Goal: Task Accomplishment & Management: Manage account settings

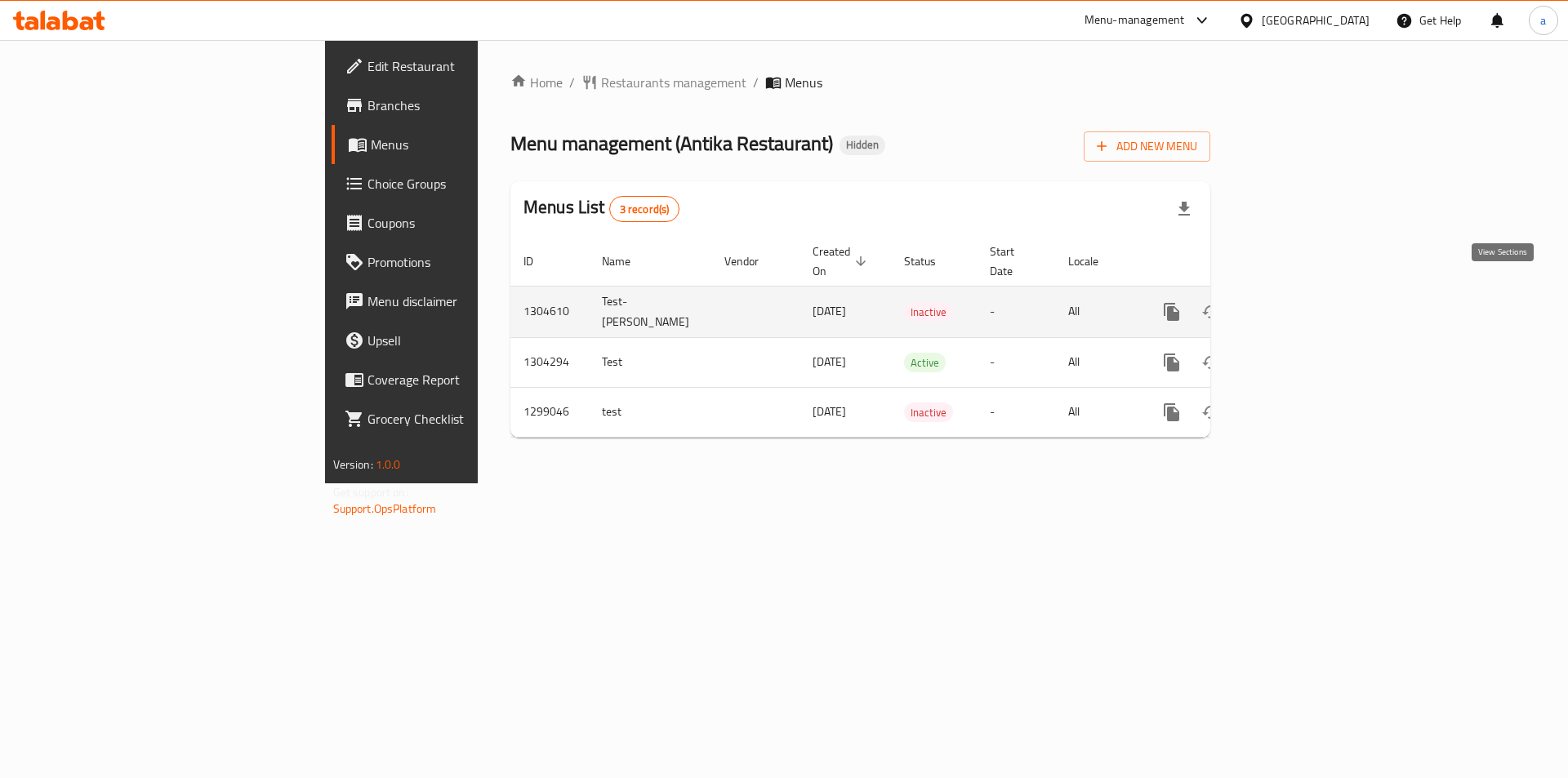
click at [1299, 302] on icon "enhanced table" at bounding box center [1289, 312] width 20 height 20
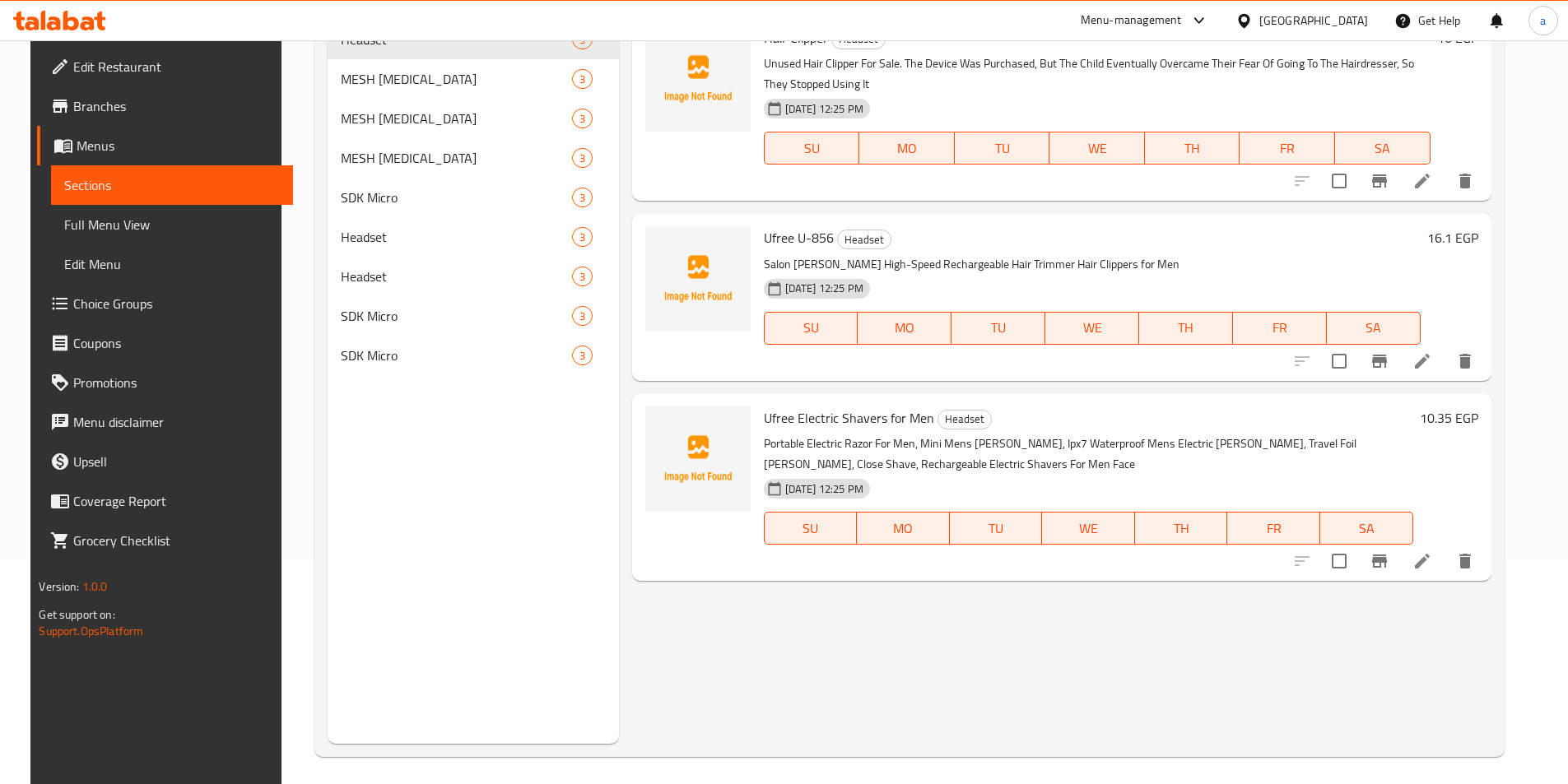
scroll to position [231, 0]
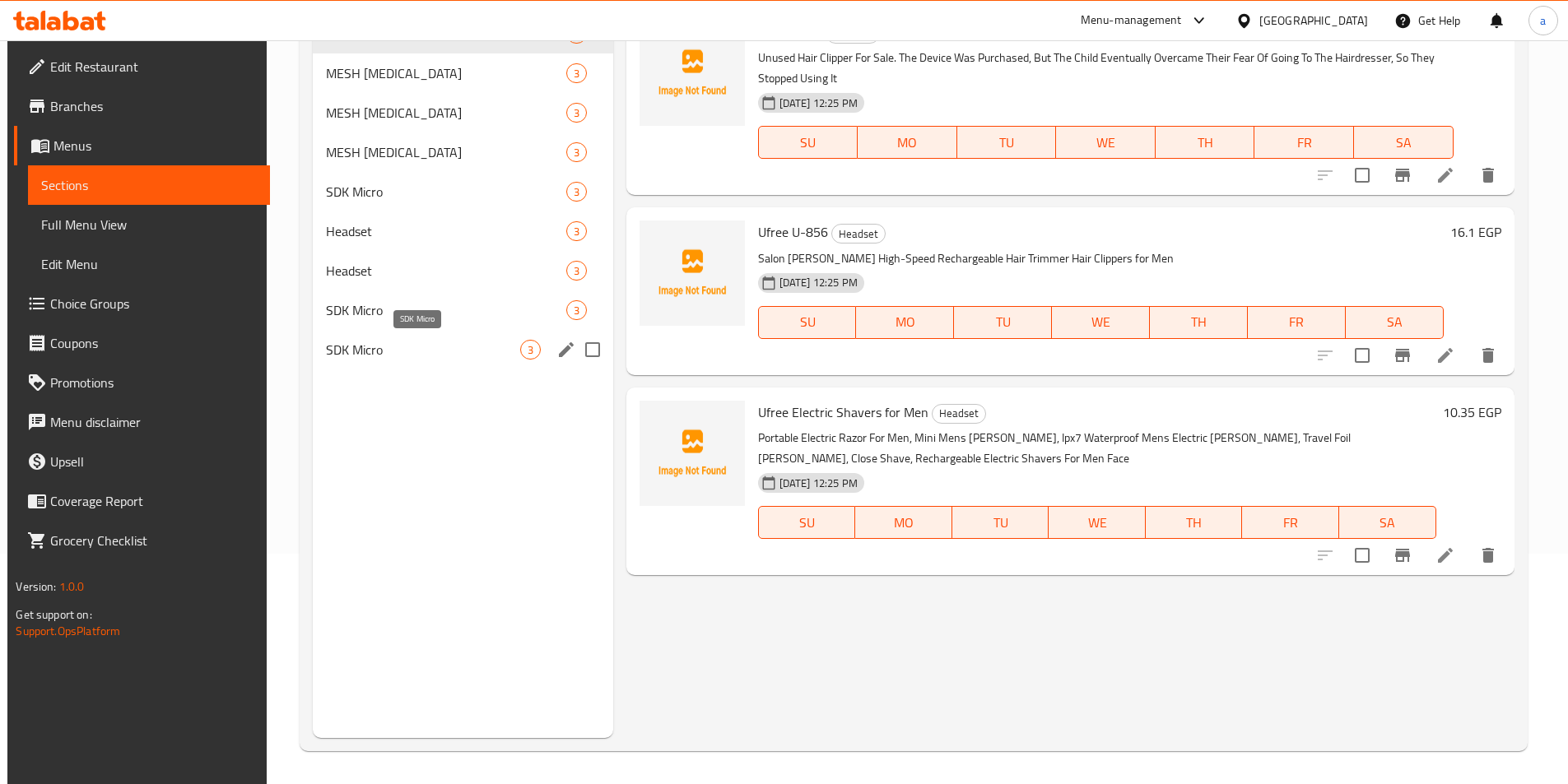
click at [439, 351] on span "SDK Micro" at bounding box center [422, 350] width 194 height 20
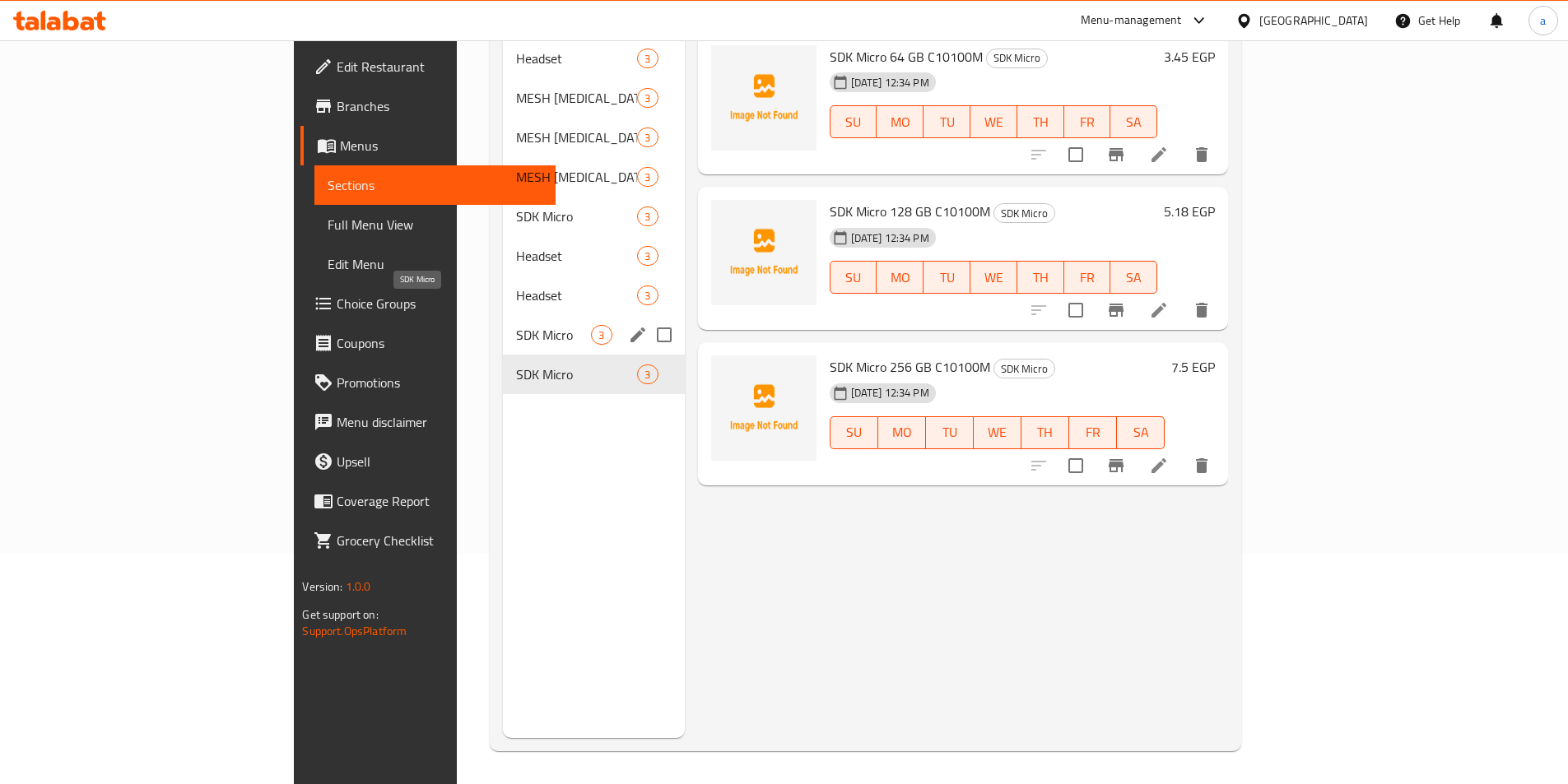
click at [516, 325] on span "SDK Micro" at bounding box center [553, 335] width 75 height 20
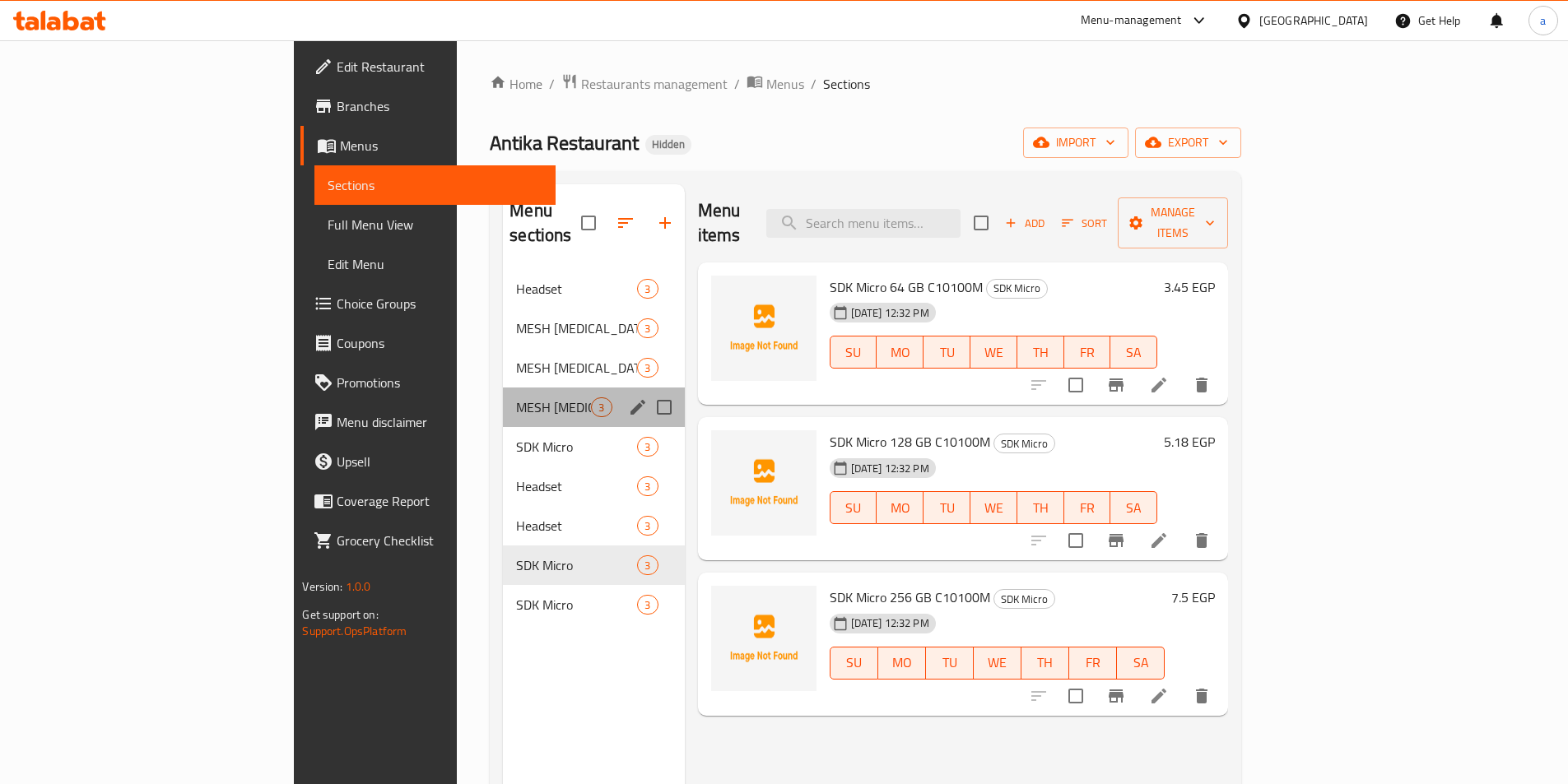
click at [503, 387] on div "MESH NEBULIZER 3" at bounding box center [593, 407] width 181 height 40
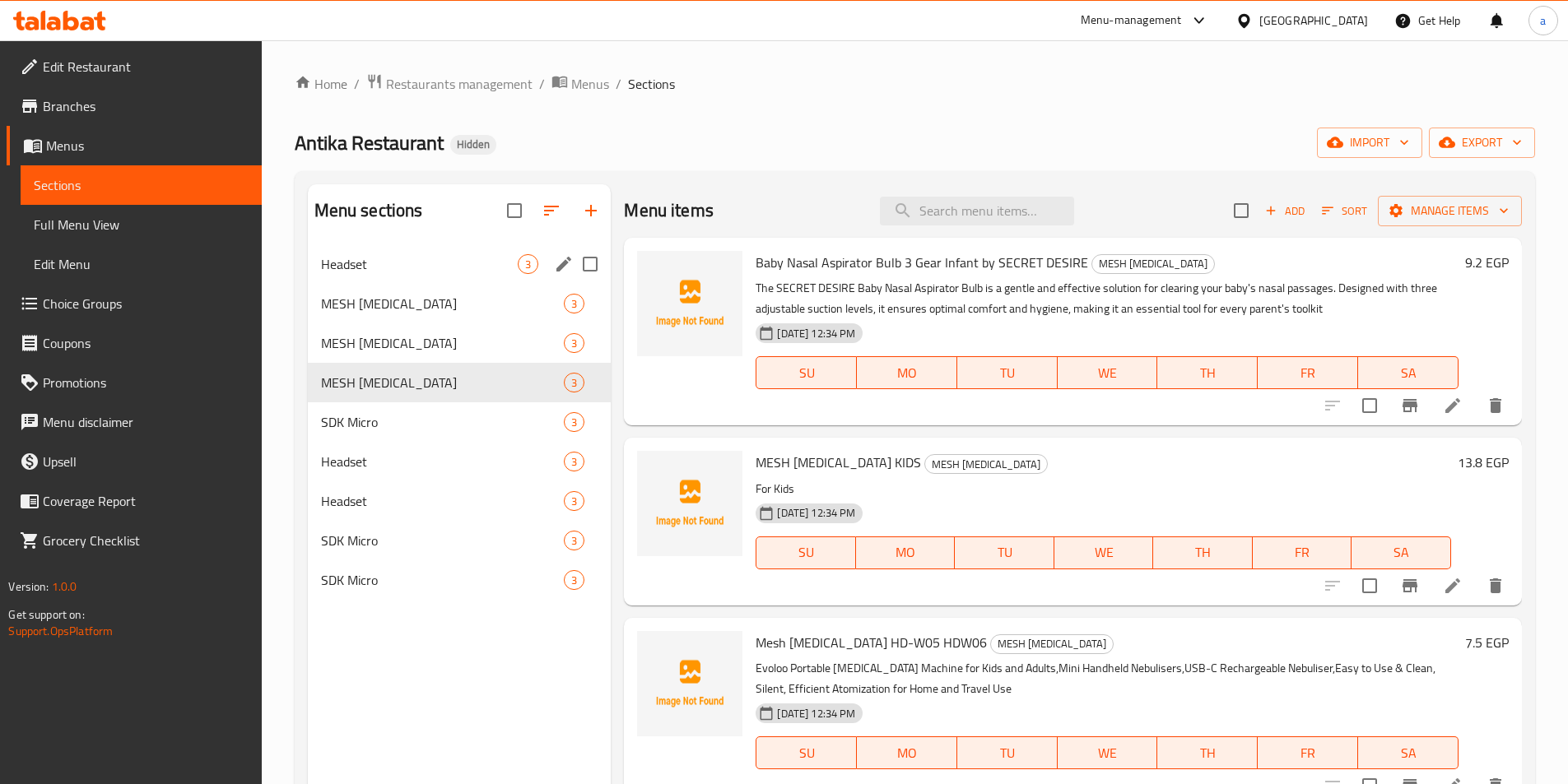
click at [439, 276] on div "Headset 3" at bounding box center [459, 264] width 304 height 40
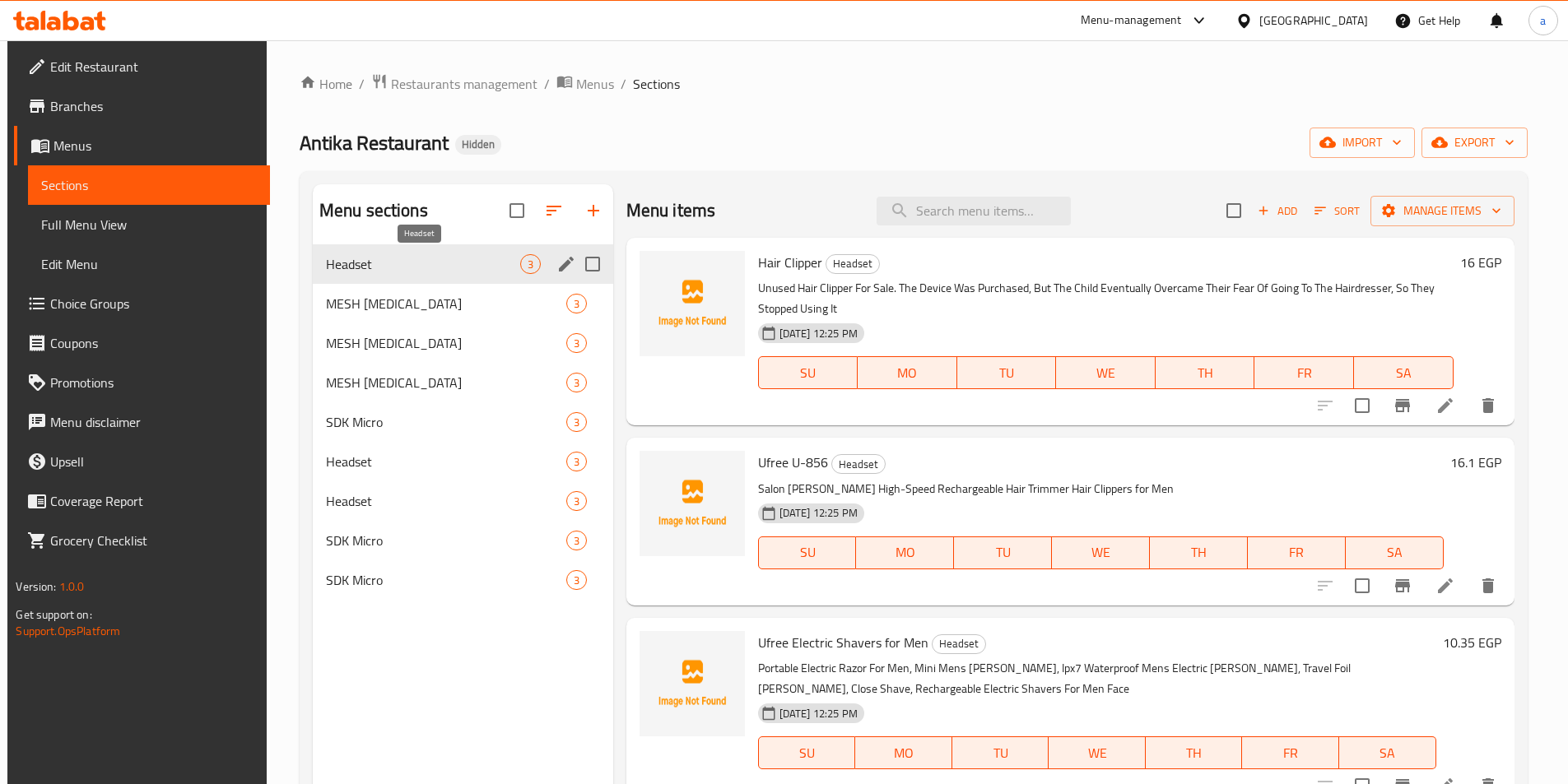
click at [460, 260] on span "Headset" at bounding box center [422, 264] width 194 height 20
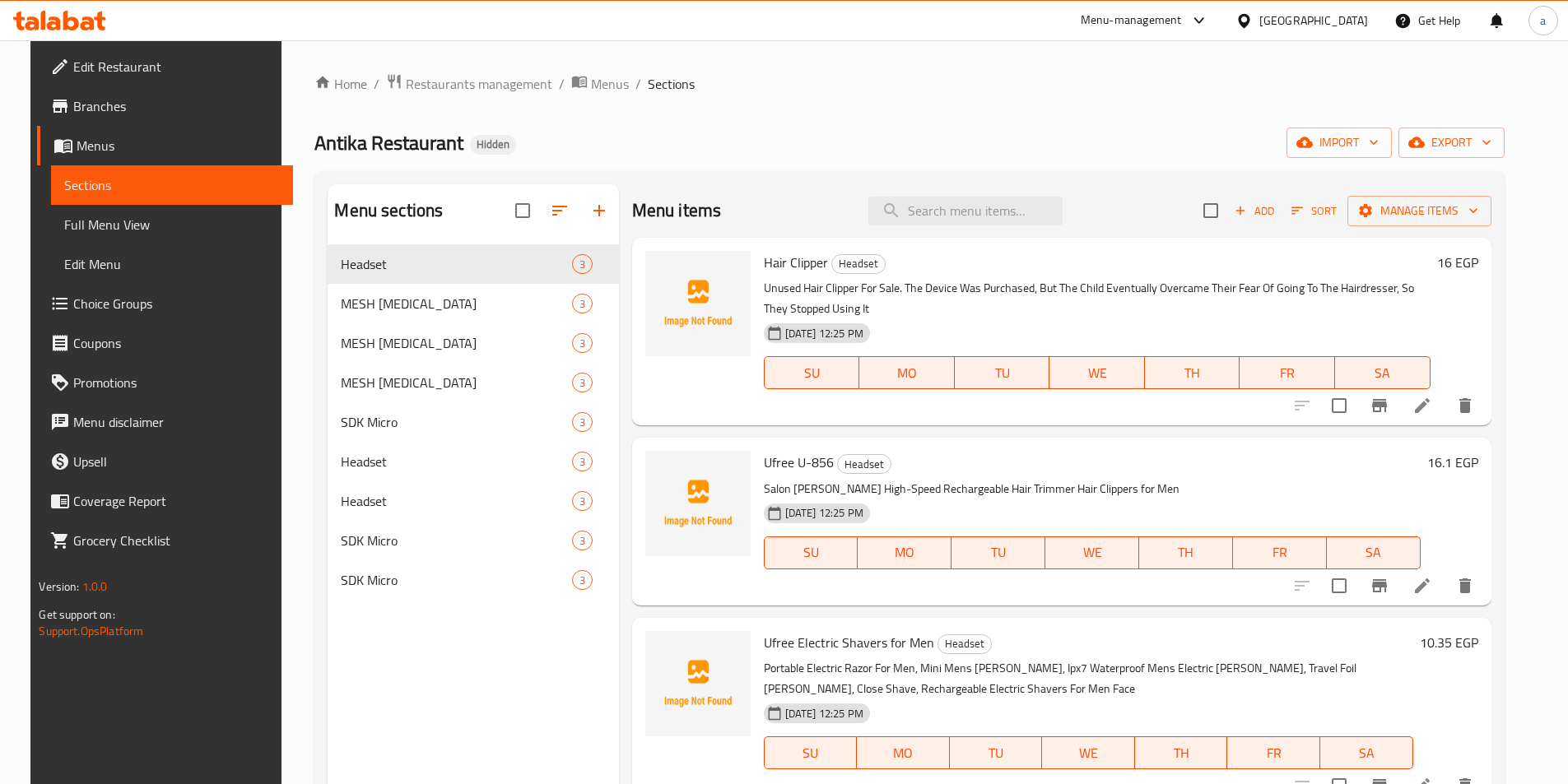
click at [534, 241] on nav "Headset 3 MESH NEBULIZER 3 MESH NEBULIZER 3 MESH NEBULIZER 3 SDK Micro 3 Headse…" at bounding box center [472, 422] width 290 height 369
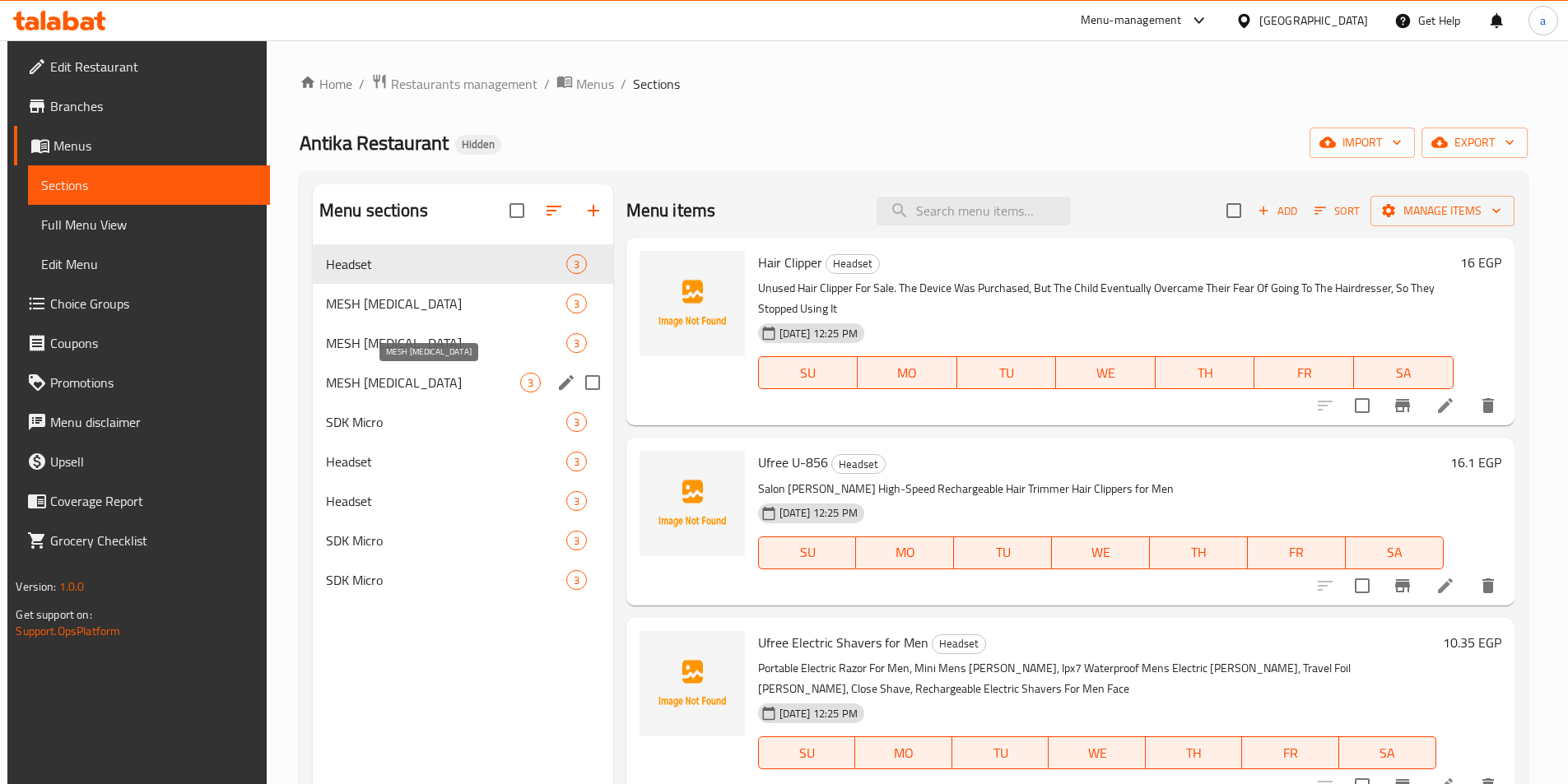
click at [490, 400] on div "MESH NEBULIZER 3" at bounding box center [463, 383] width 300 height 40
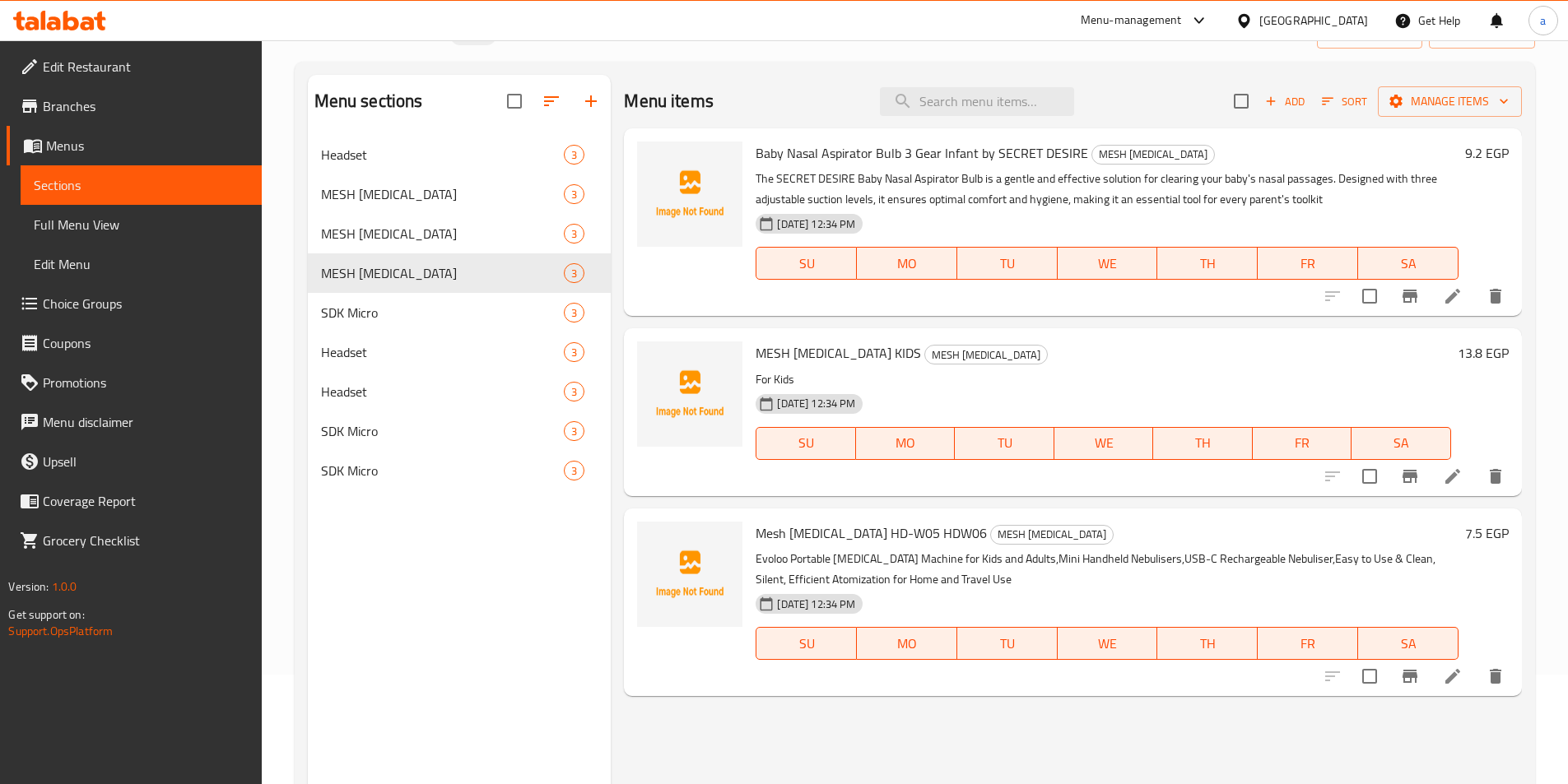
scroll to position [231, 0]
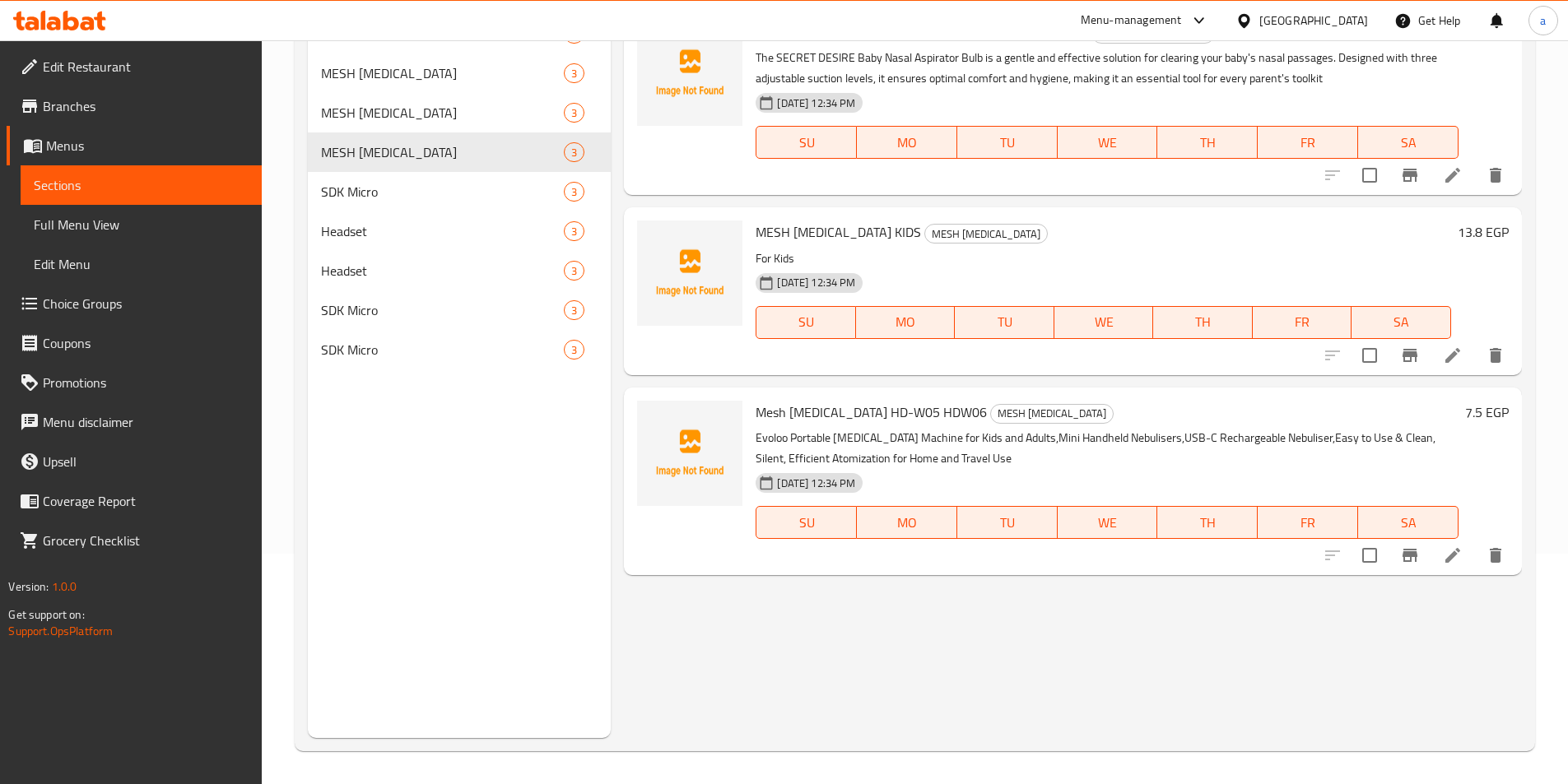
drag, startPoint x: 819, startPoint y: 320, endPoint x: 883, endPoint y: 315, distance: 64.2
click at [820, 320] on span "SU" at bounding box center [805, 322] width 86 height 23
click at [927, 315] on span "MO" at bounding box center [906, 322] width 87 height 23
click at [1052, 323] on button "TU" at bounding box center [1004, 323] width 99 height 33
drag, startPoint x: 1165, startPoint y: 325, endPoint x: 1244, endPoint y: 325, distance: 79.0
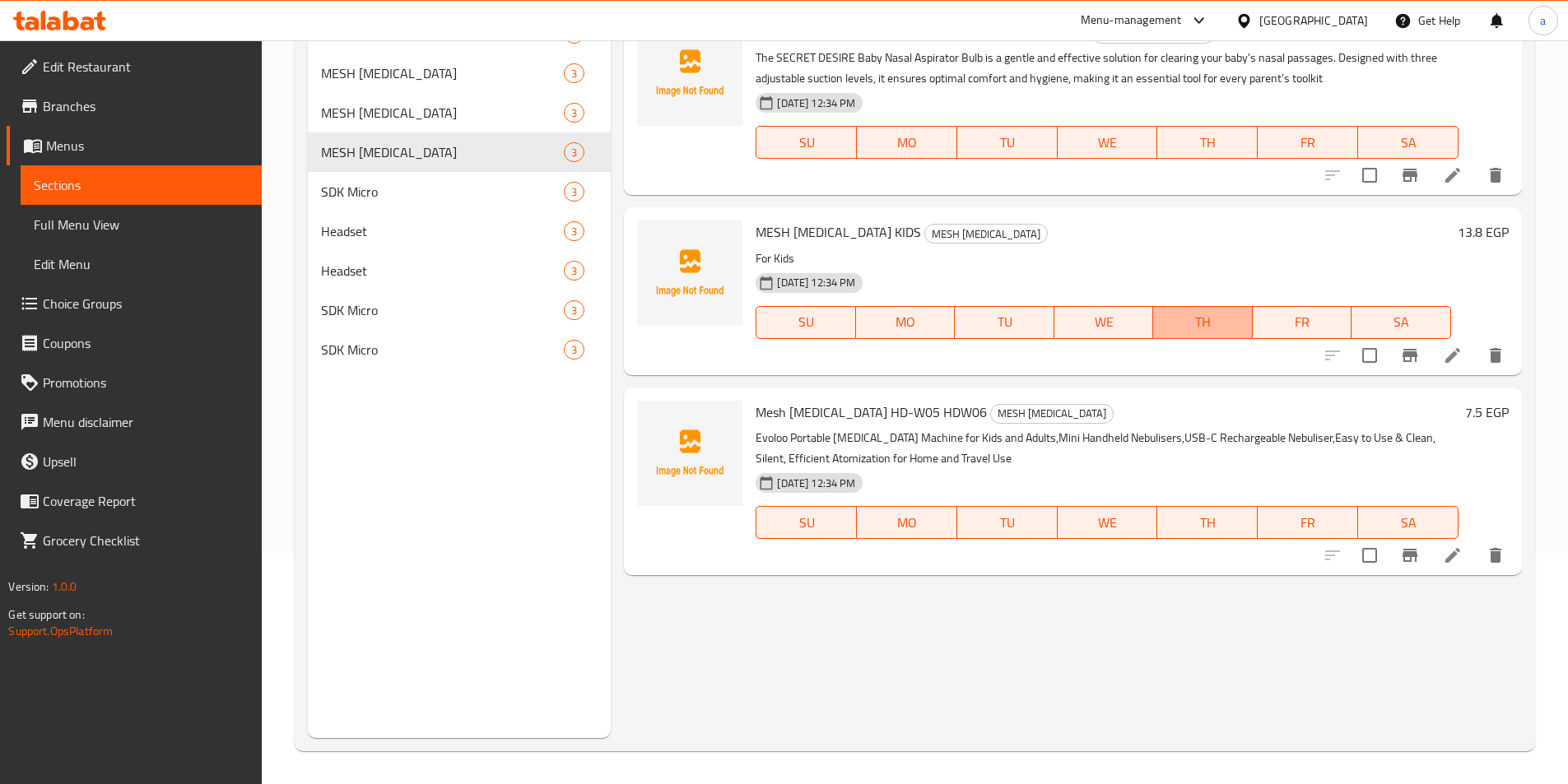
click at [1169, 325] on span "TH" at bounding box center [1203, 322] width 87 height 23
click at [1463, 348] on li at bounding box center [1452, 355] width 46 height 30
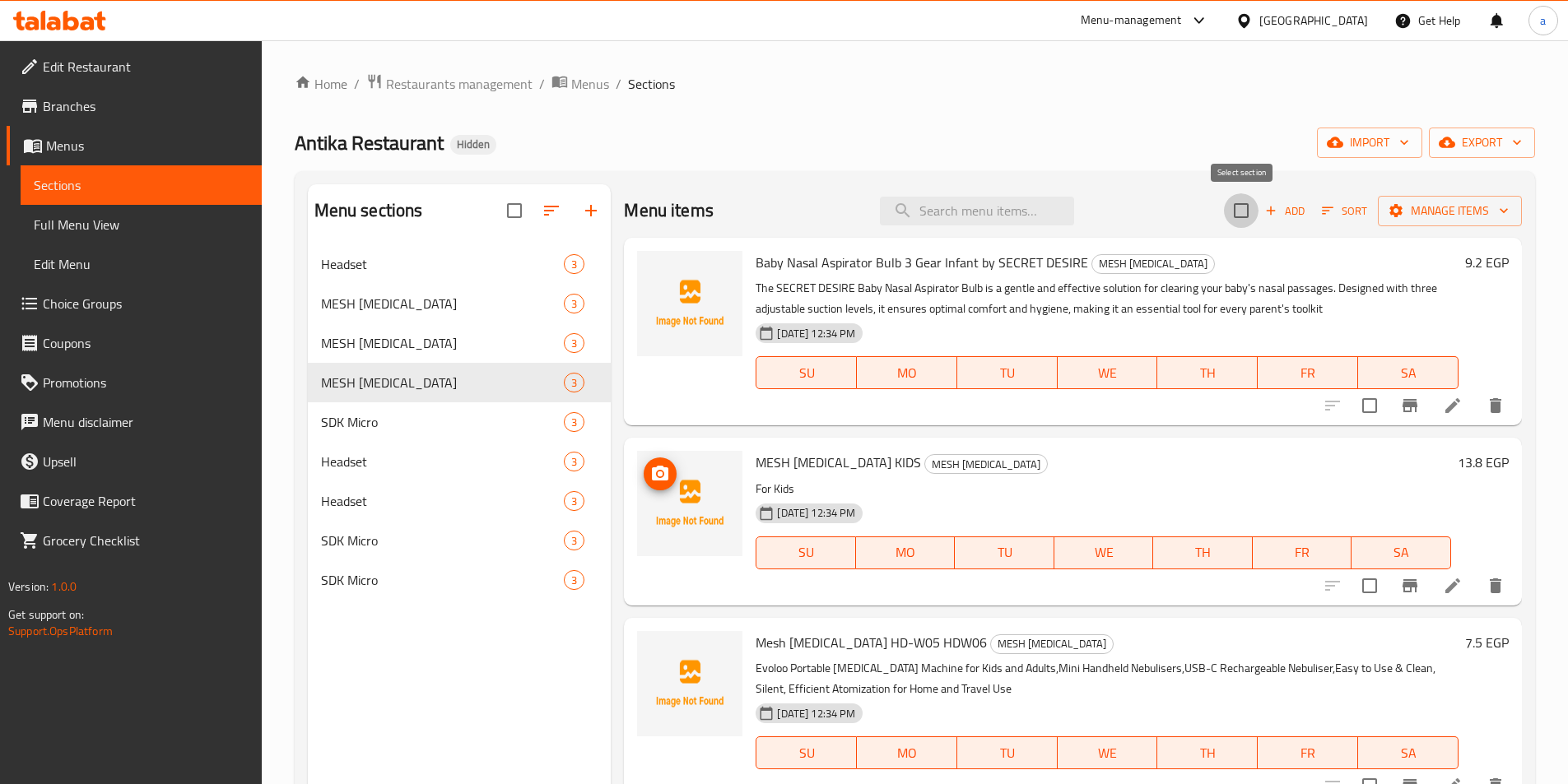
click at [1241, 214] on input "checkbox" at bounding box center [1241, 211] width 34 height 34
checkbox input "true"
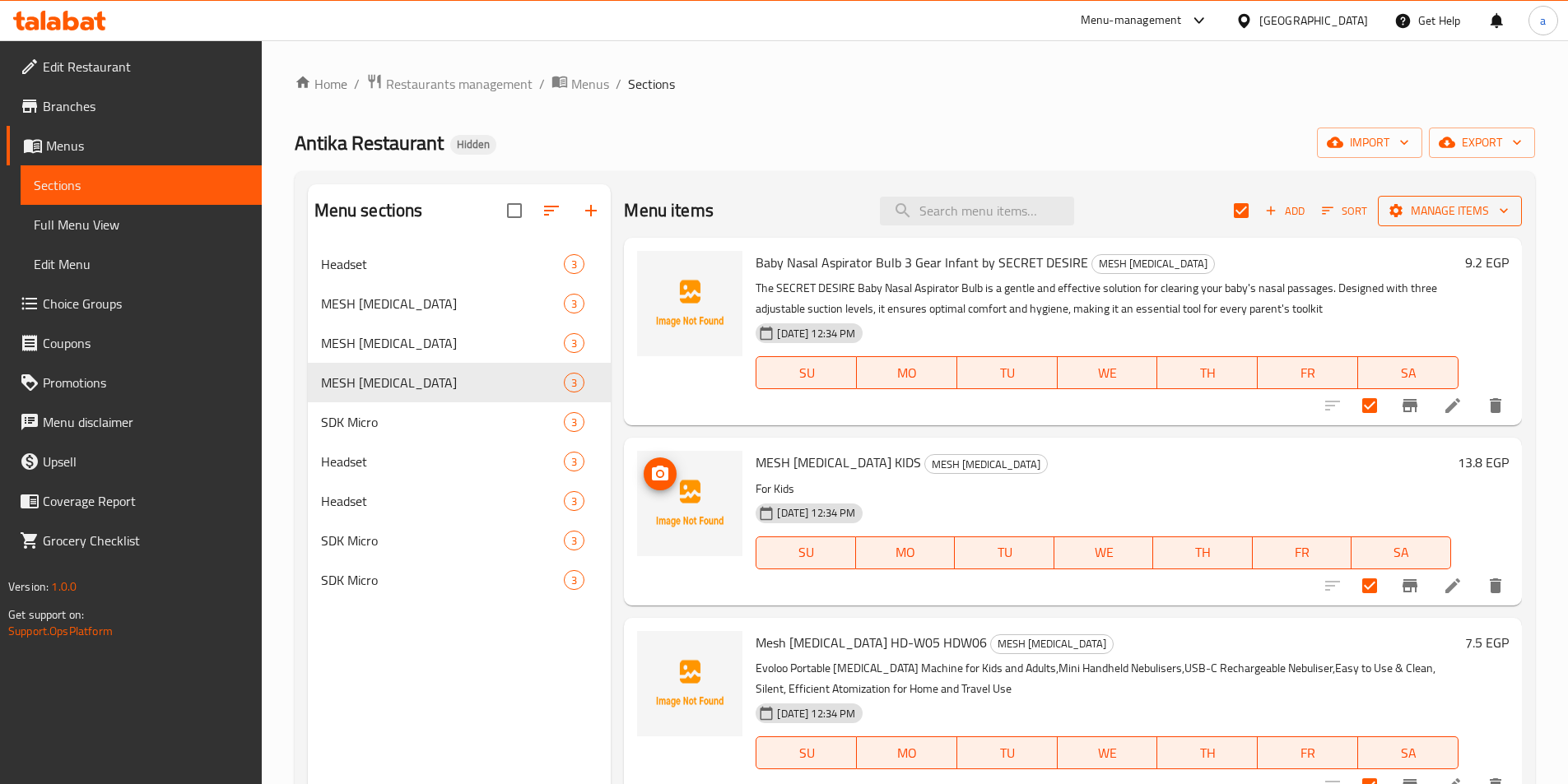
click at [1488, 217] on span "Manage items" at bounding box center [1450, 211] width 118 height 21
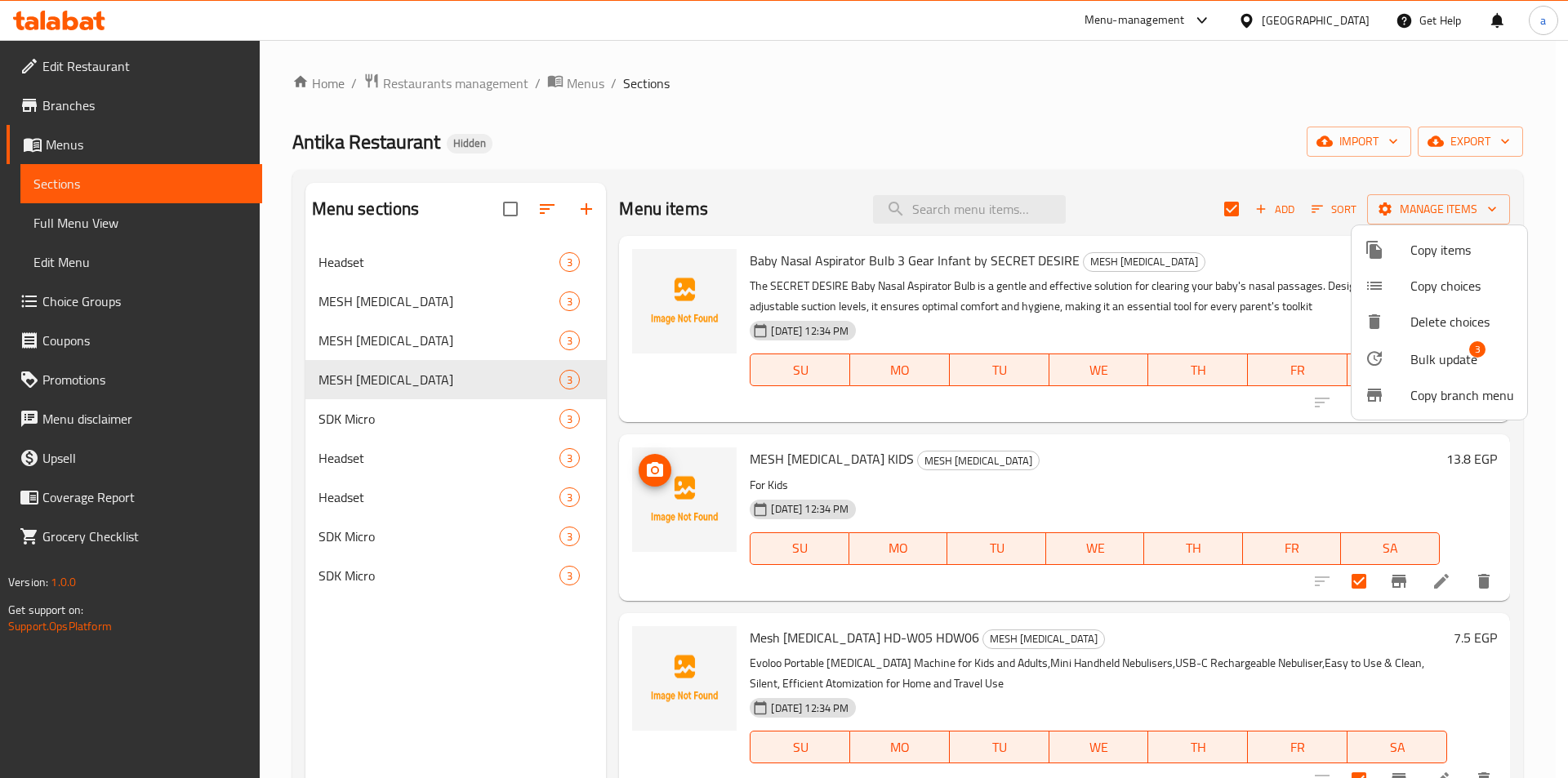
click at [1145, 192] on div at bounding box center [784, 389] width 1568 height 778
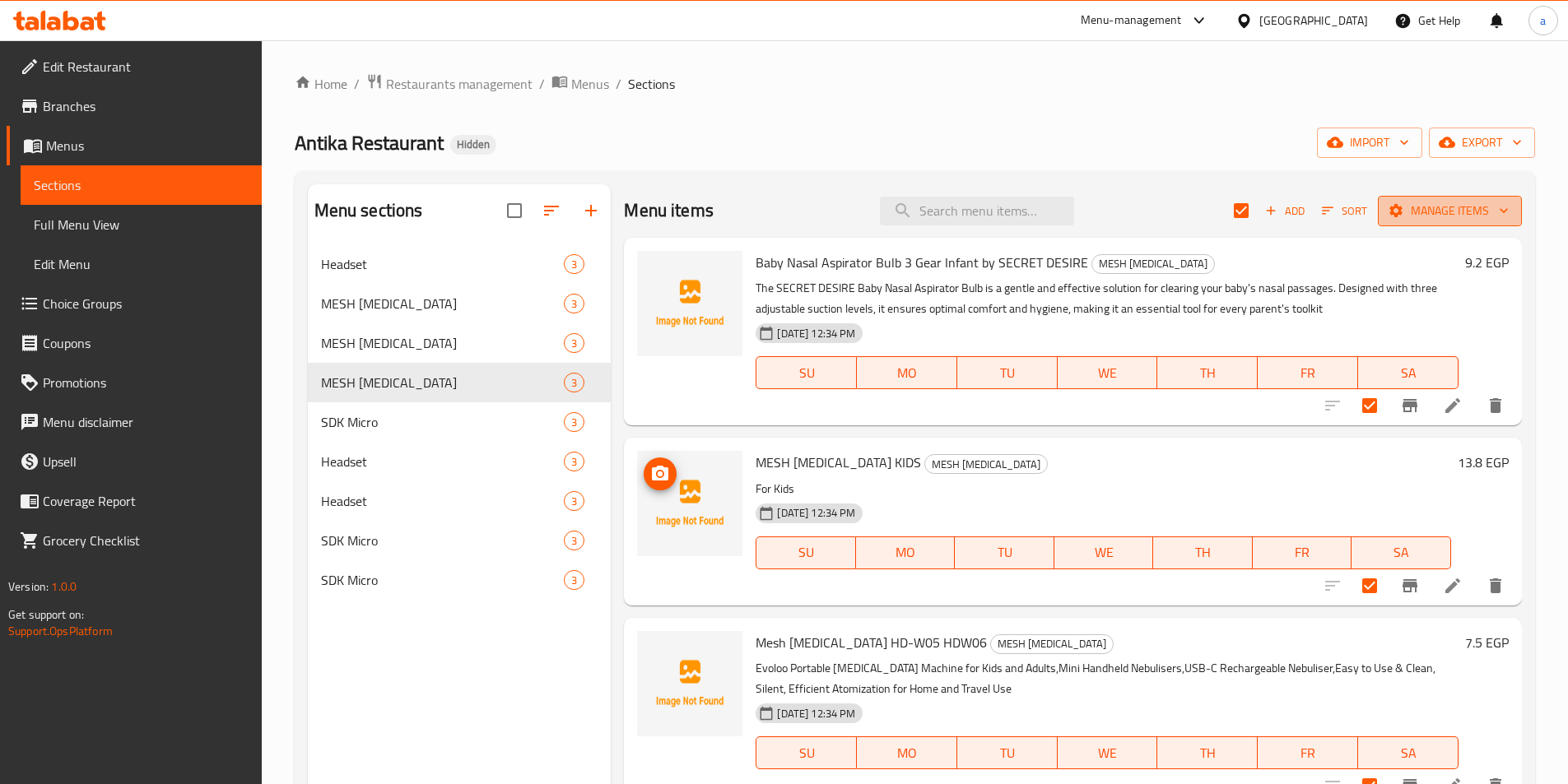
click at [1467, 206] on span "Manage items" at bounding box center [1450, 211] width 118 height 21
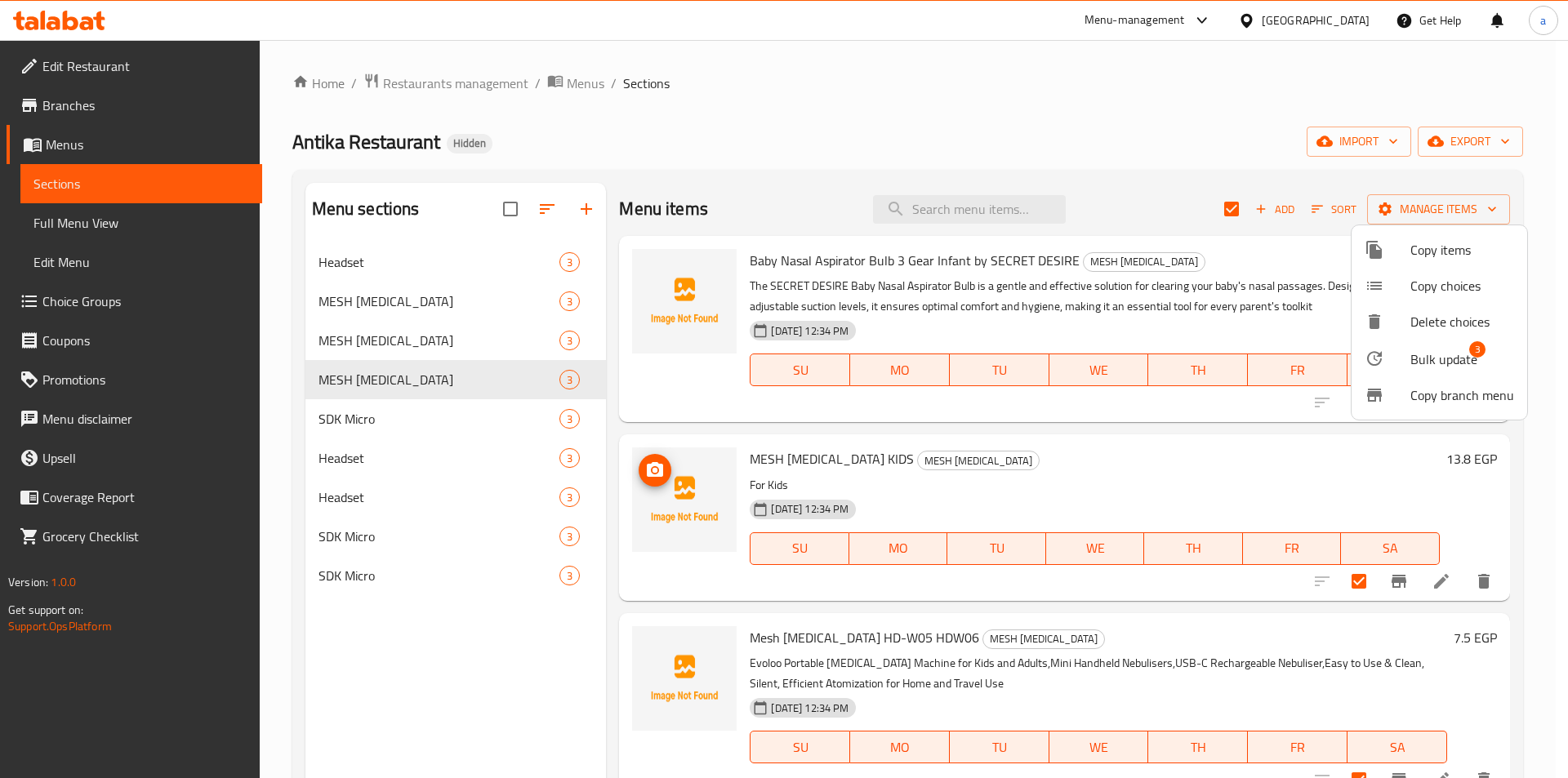
click at [1419, 369] on span "Bulk update" at bounding box center [1443, 359] width 67 height 20
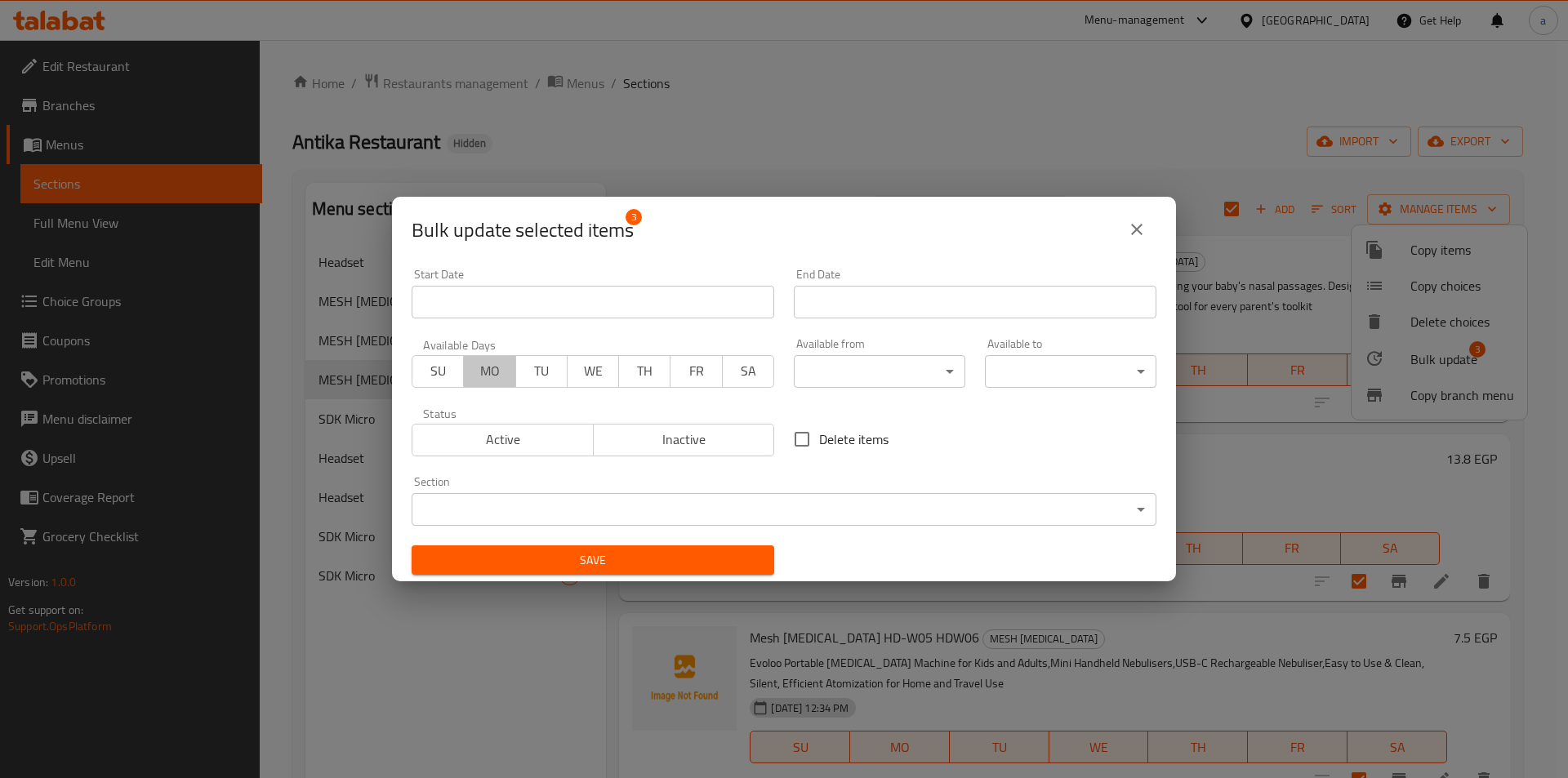
click at [473, 374] on span "MO" at bounding box center [489, 371] width 38 height 23
click at [538, 368] on span "TU" at bounding box center [541, 371] width 38 height 23
click at [613, 369] on button "WE" at bounding box center [592, 371] width 52 height 33
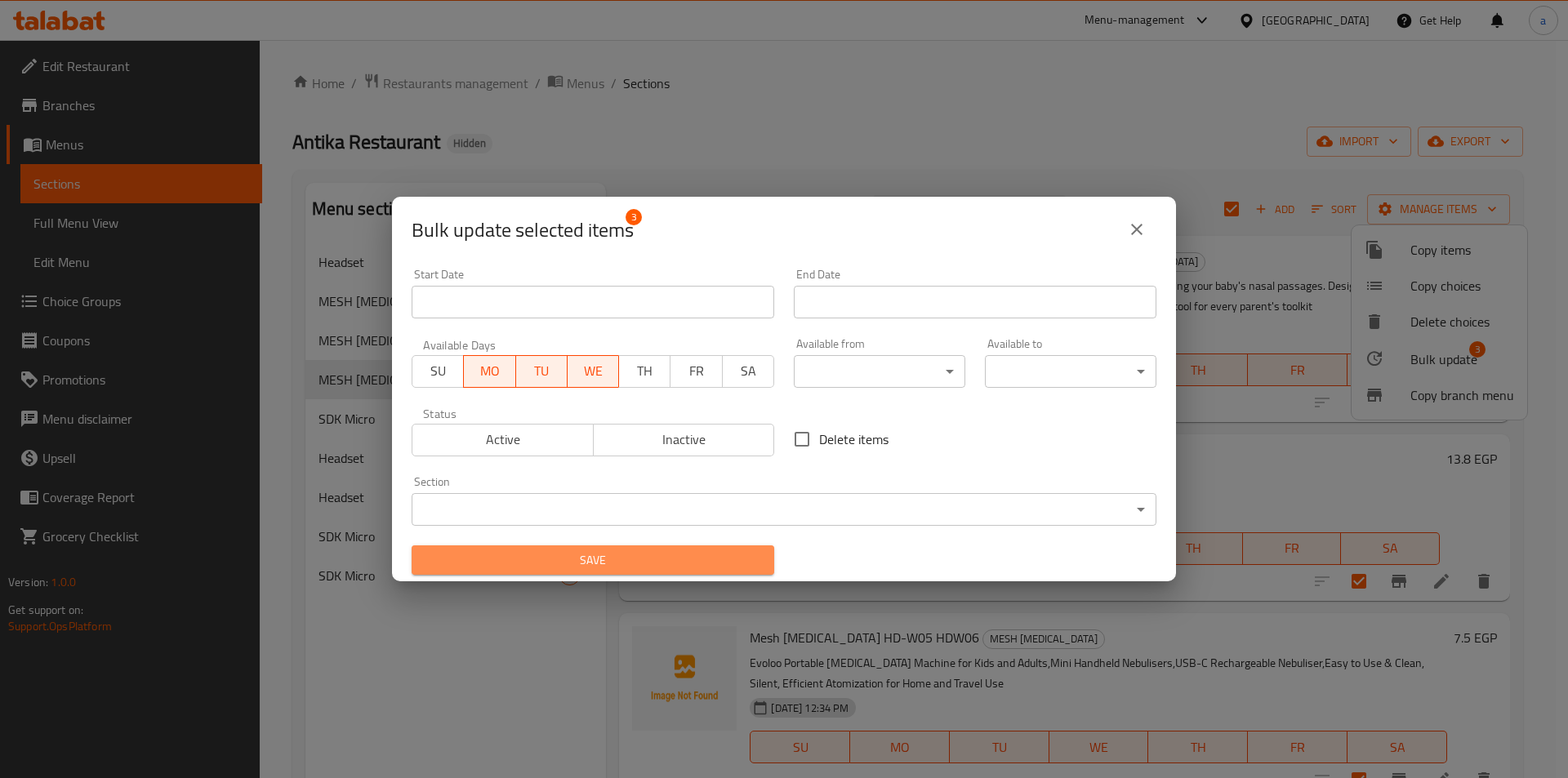
click at [688, 563] on span "Save" at bounding box center [593, 560] width 336 height 21
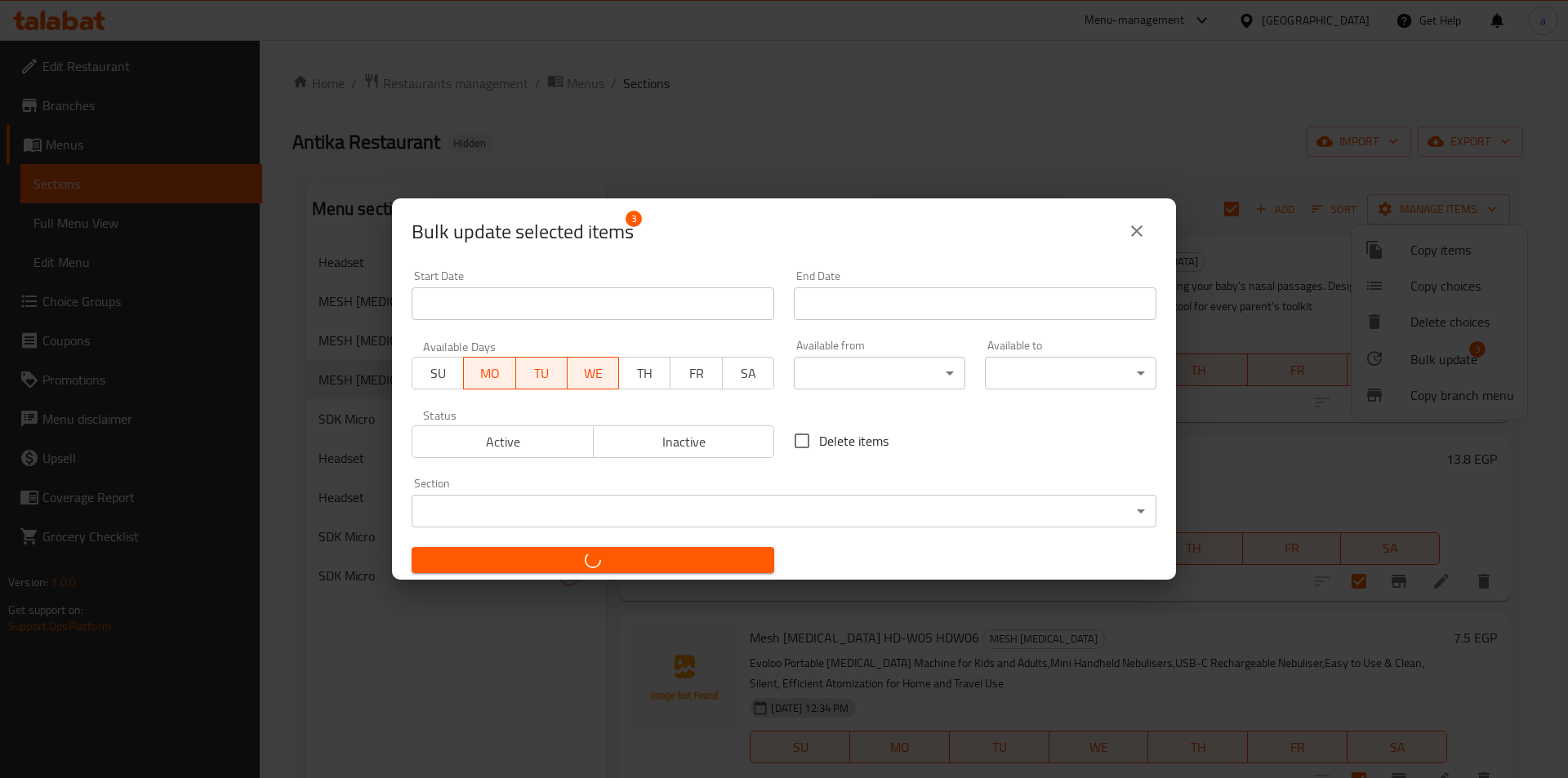
checkbox input "false"
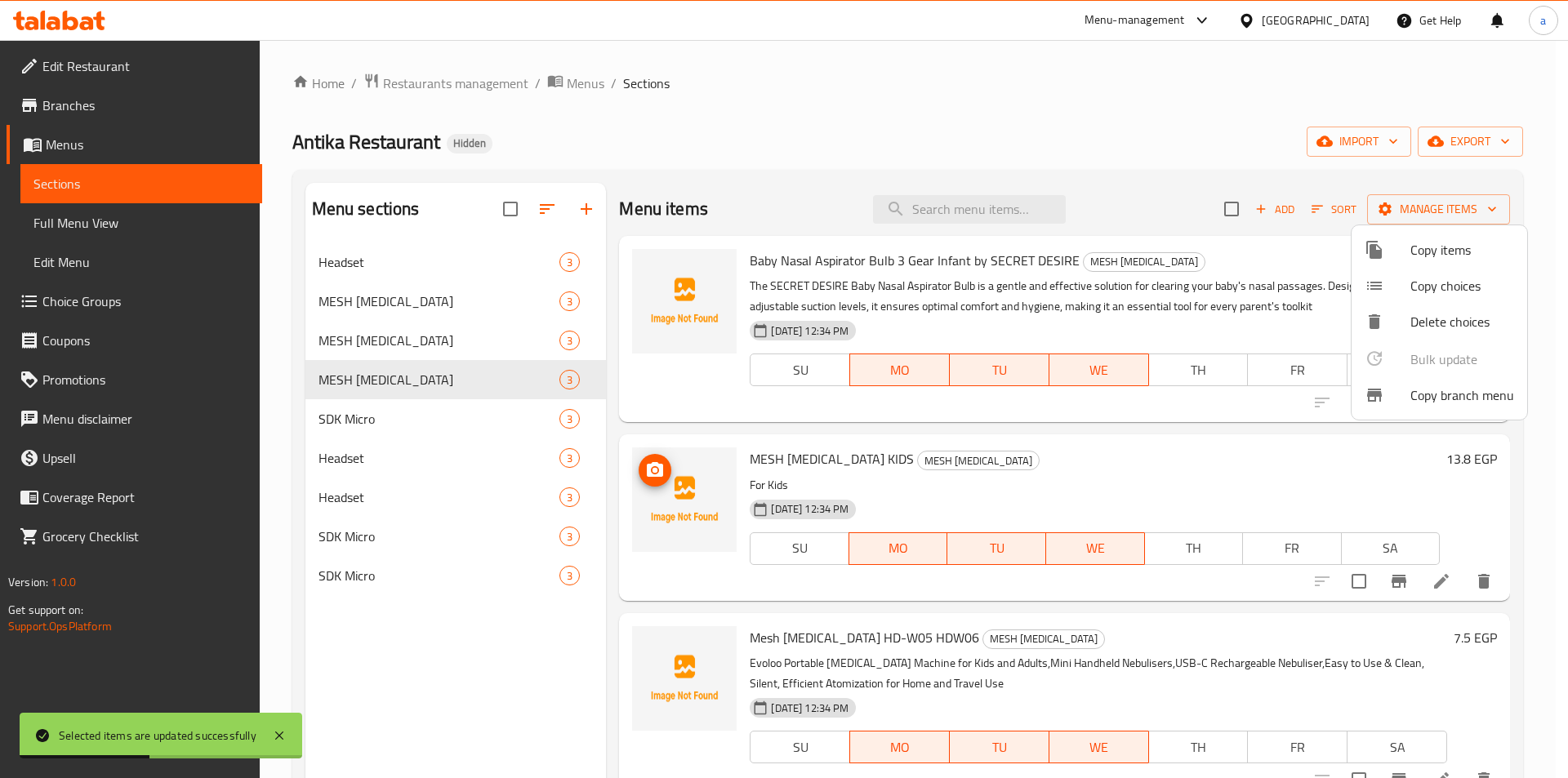
click at [376, 637] on div at bounding box center [784, 389] width 1568 height 778
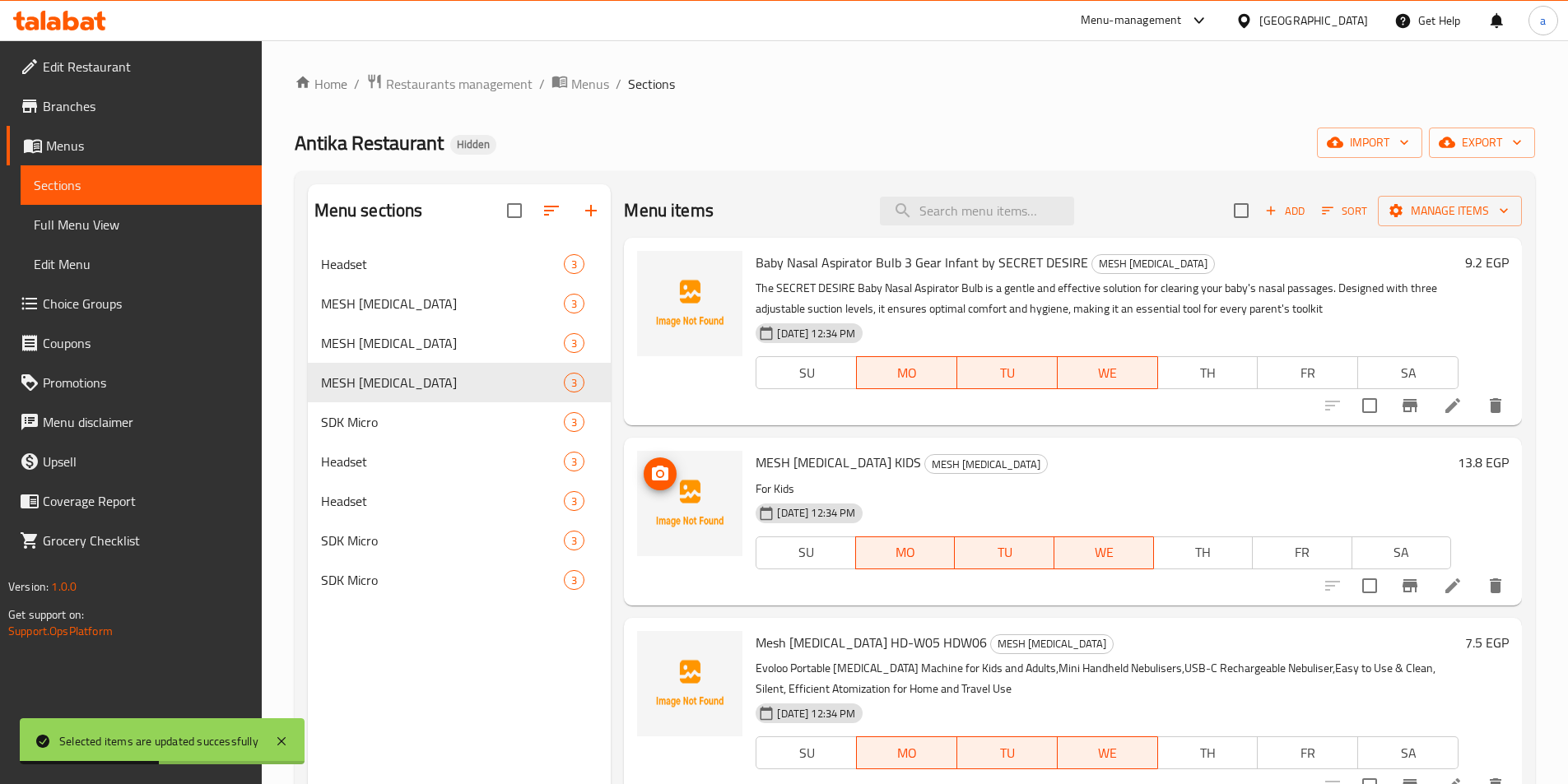
drag, startPoint x: 388, startPoint y: 670, endPoint x: 388, endPoint y: 649, distance: 21.0
click at [388, 659] on div "Menu sections Headset 3 MESH NEBULIZER 3 MESH NEBULIZER 3 MESH NEBULIZER 3 SDK …" at bounding box center [459, 576] width 304 height 784
click at [390, 524] on div "SDK Micro 3" at bounding box center [459, 541] width 304 height 40
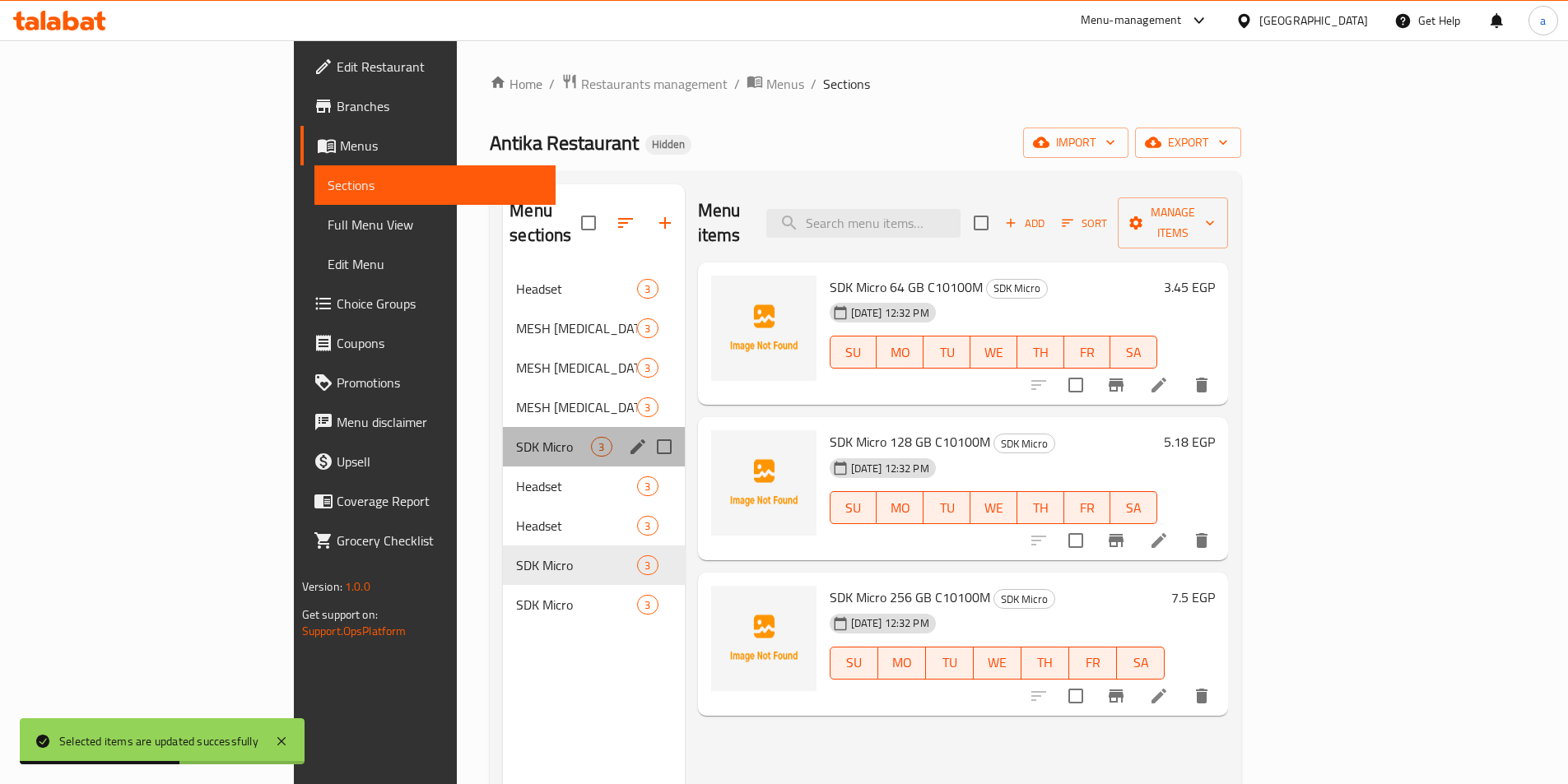
click at [503, 437] on div "SDK Micro 3" at bounding box center [593, 447] width 181 height 40
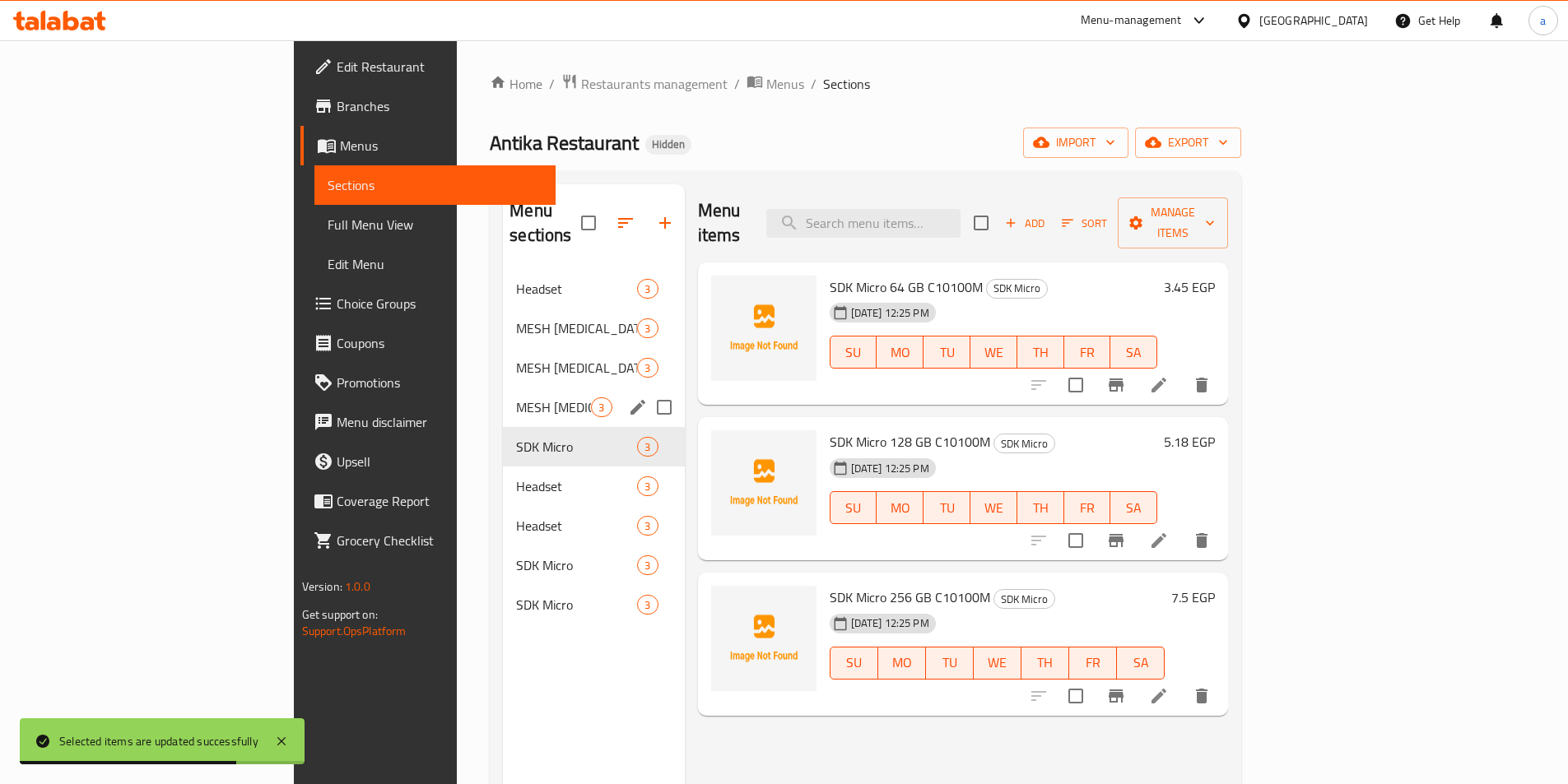
drag, startPoint x: 521, startPoint y: 353, endPoint x: 494, endPoint y: 316, distance: 45.8
click at [518, 350] on div "MESH NEBULIZER 3" at bounding box center [593, 368] width 181 height 40
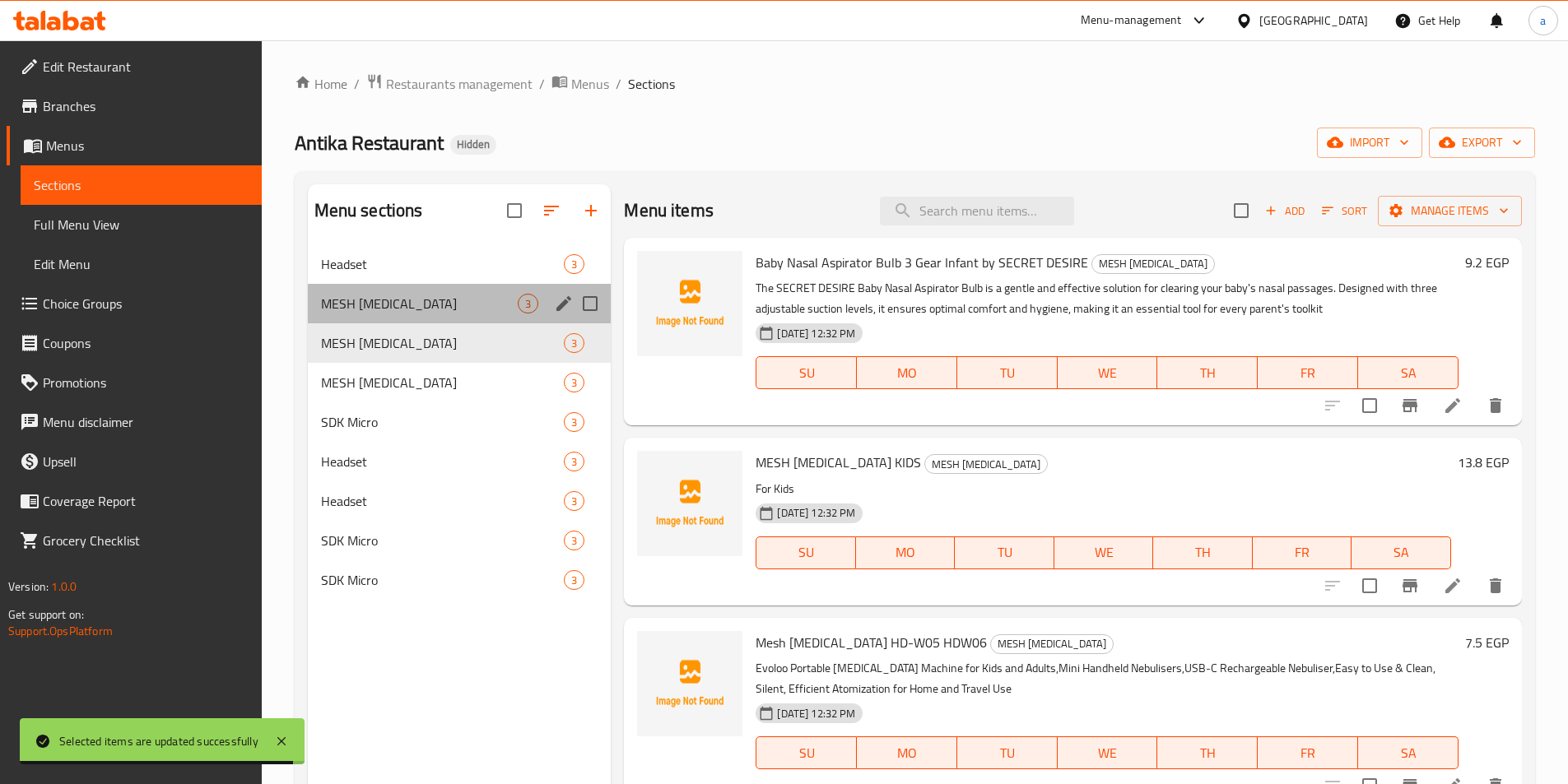
click at [387, 287] on div "MESH NEBULIZER 3" at bounding box center [459, 304] width 304 height 40
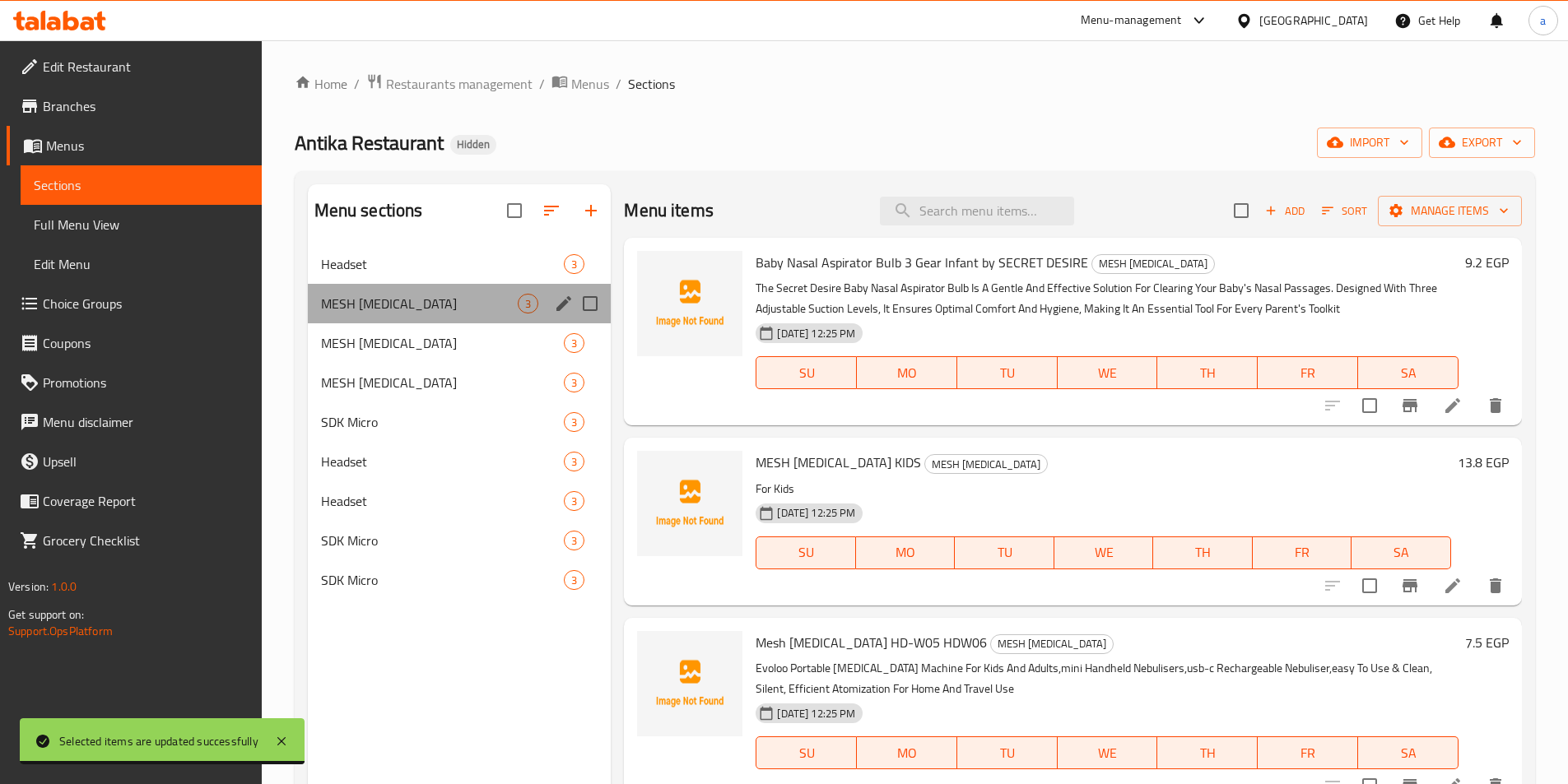
click at [408, 284] on div "MESH NEBULIZER 3" at bounding box center [459, 304] width 304 height 40
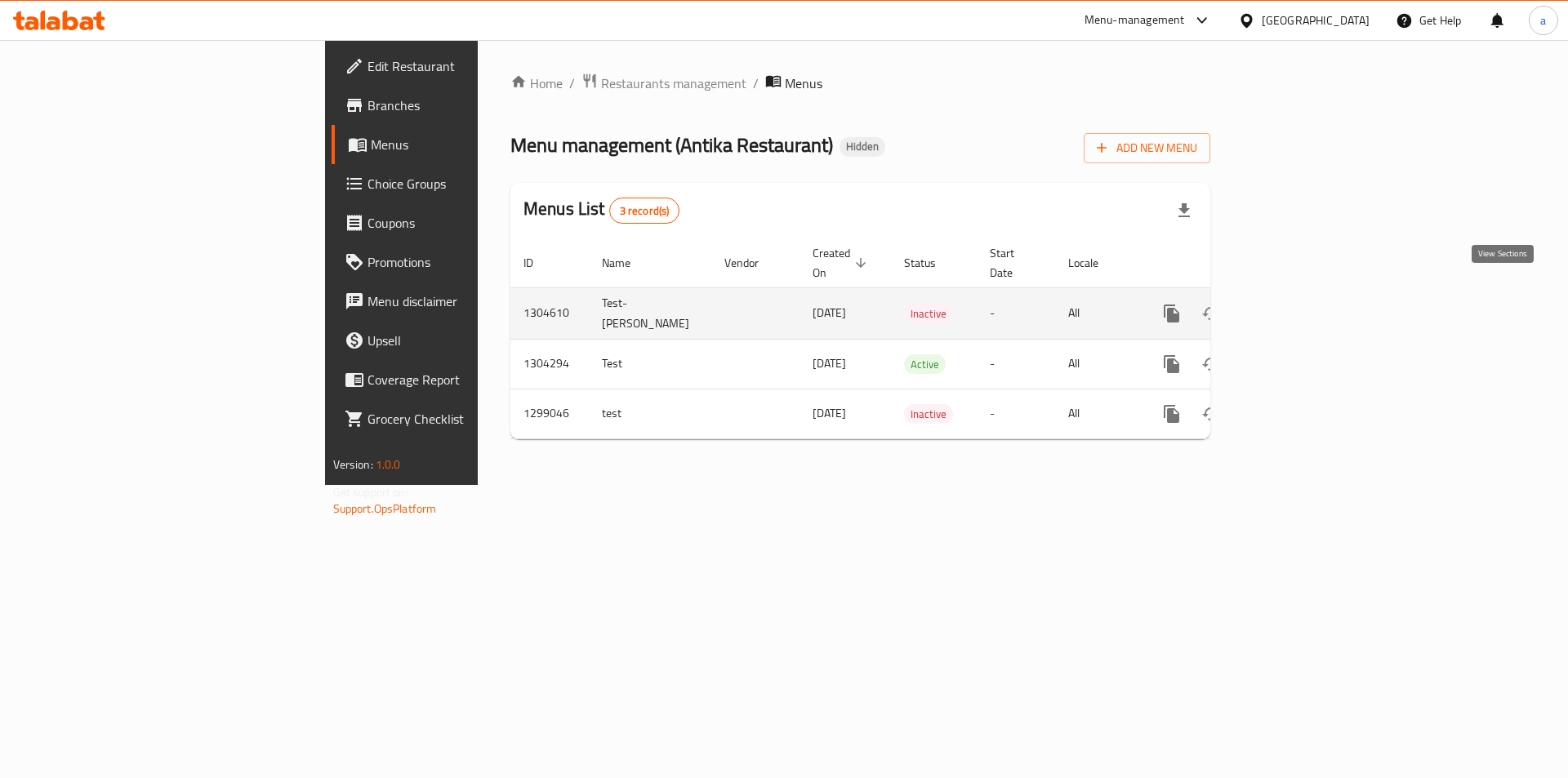
click at [1299, 304] on icon "enhanced table" at bounding box center [1289, 314] width 20 height 20
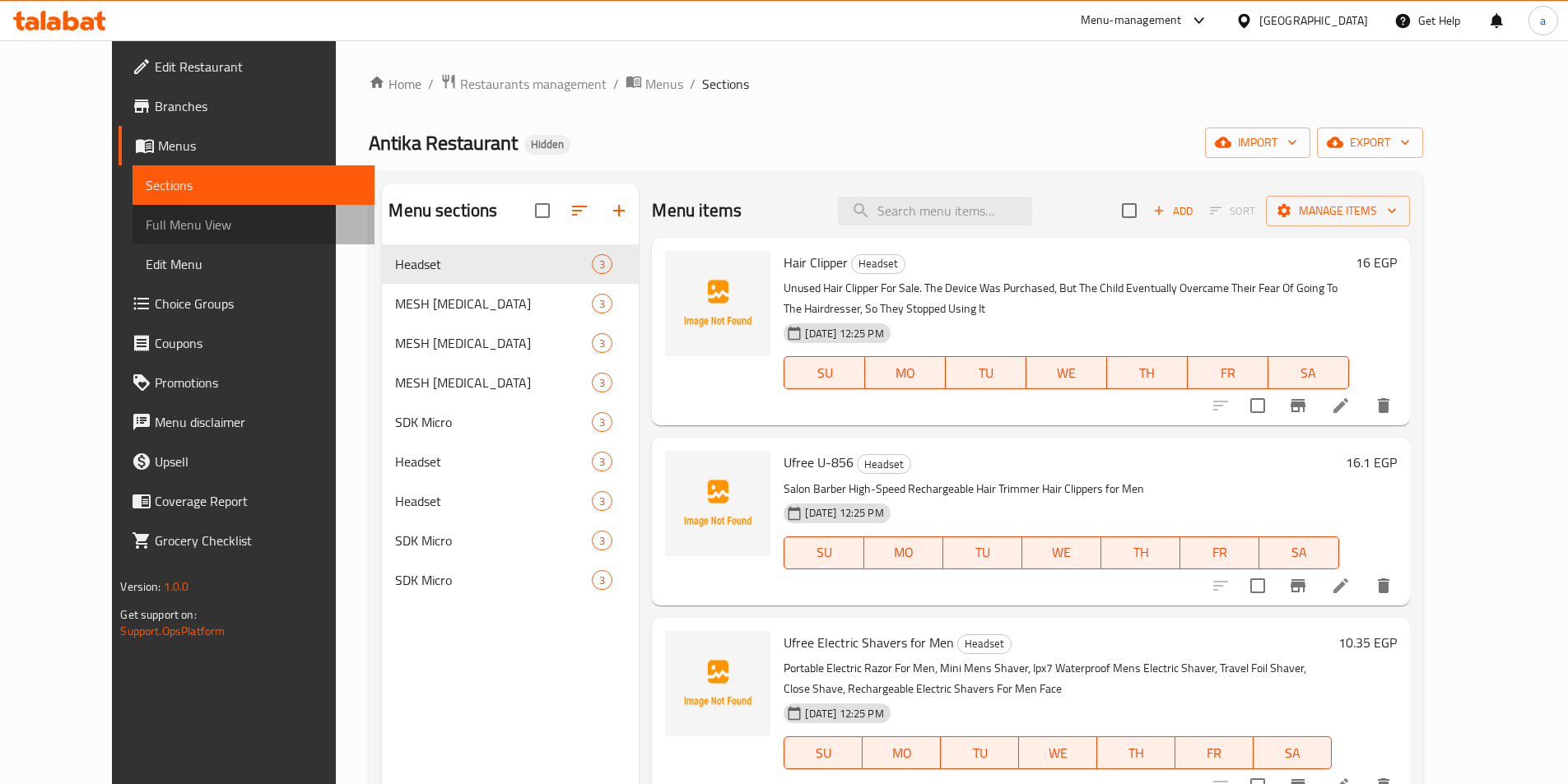
click at [146, 229] on span "Full Menu View" at bounding box center [253, 224] width 215 height 20
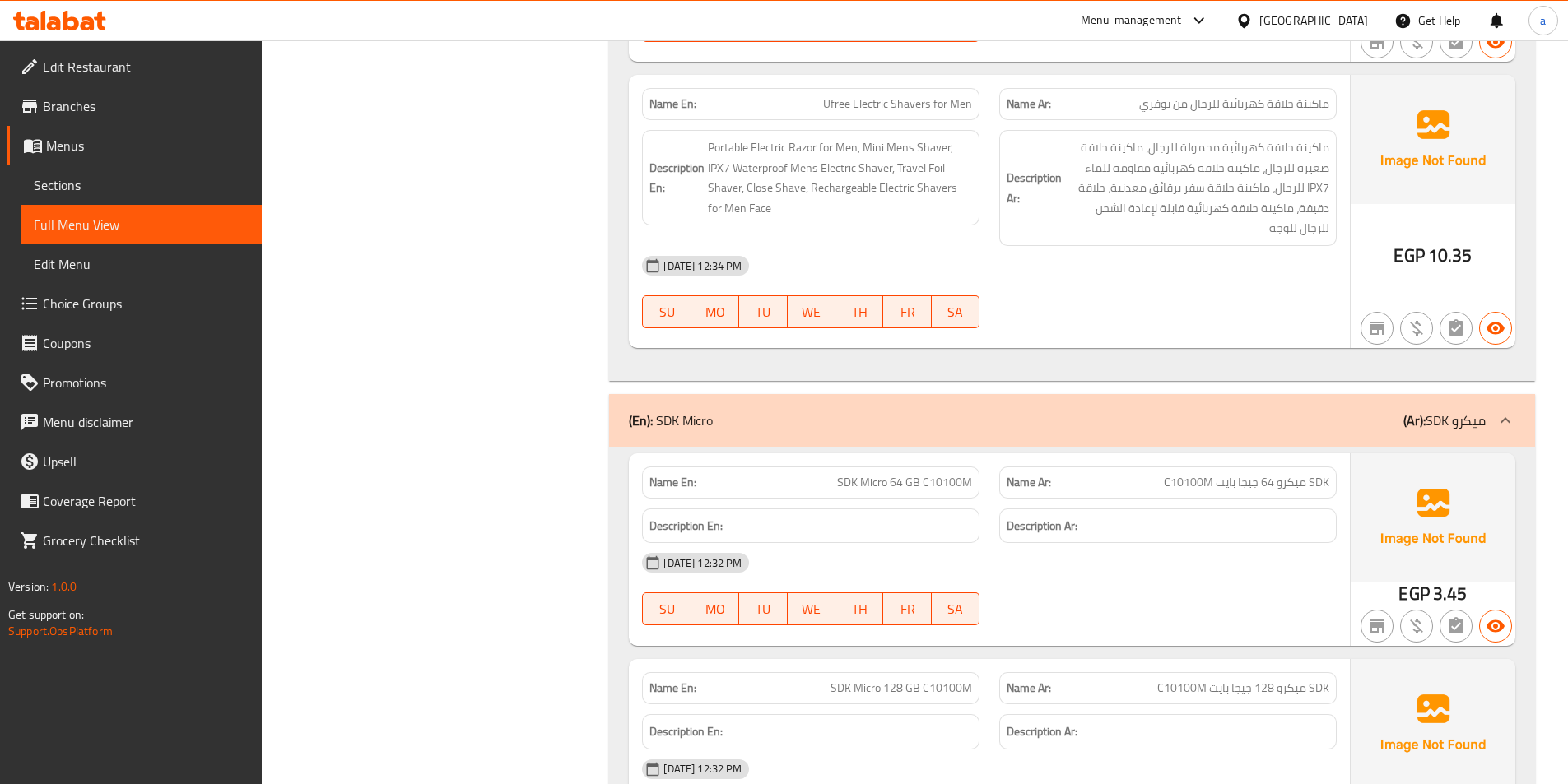
scroll to position [5757, 0]
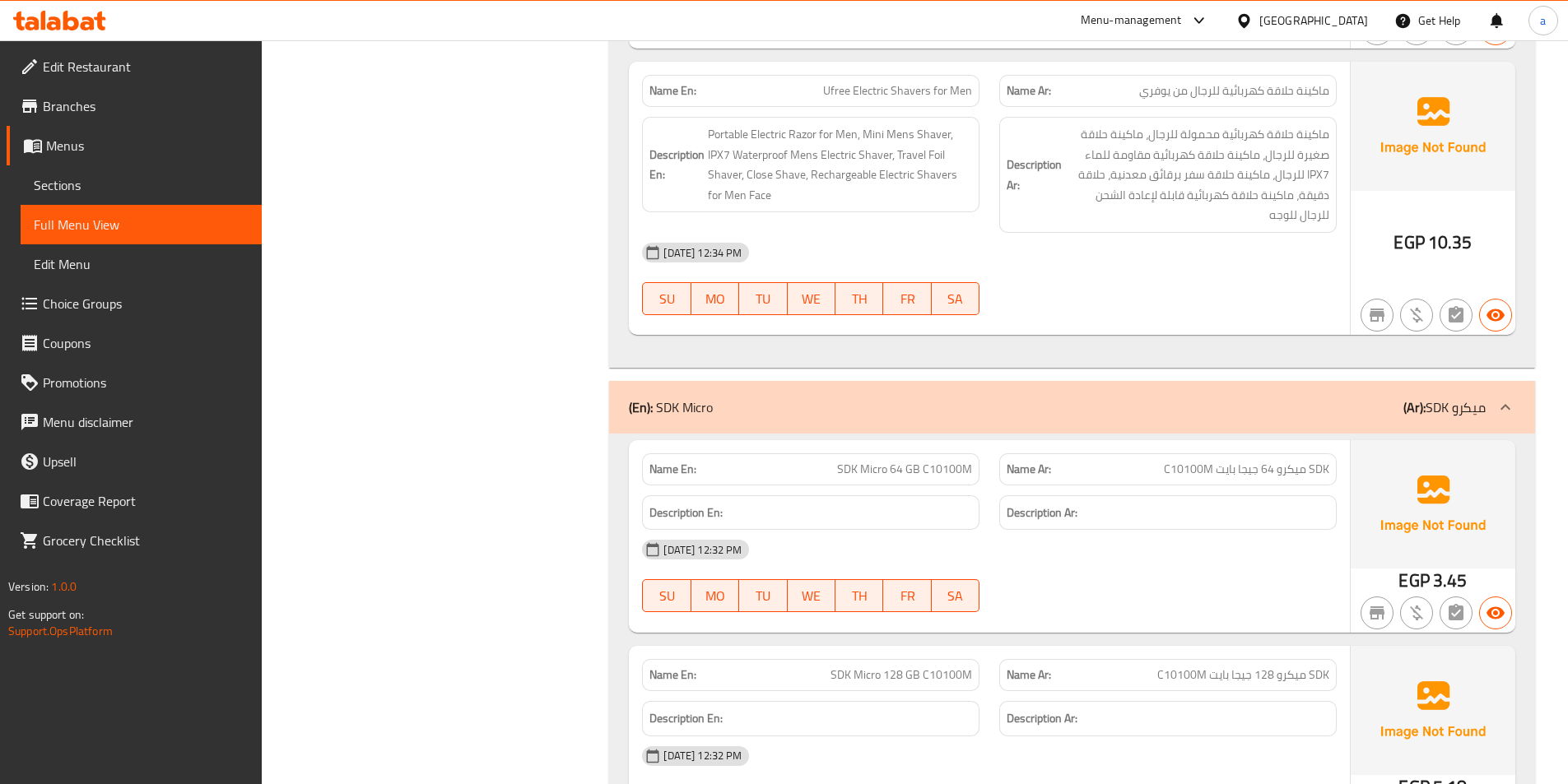
drag, startPoint x: 637, startPoint y: 570, endPoint x: 573, endPoint y: 595, distance: 68.7
